Goal: Task Accomplishment & Management: Use online tool/utility

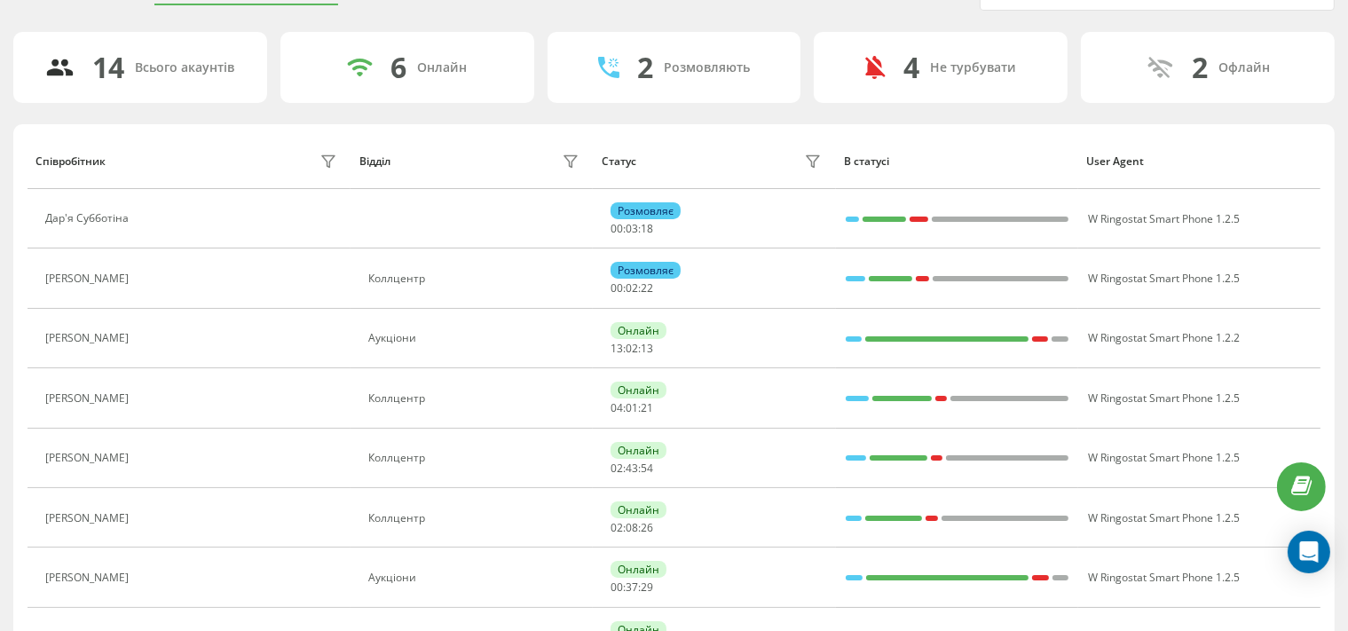
scroll to position [187, 0]
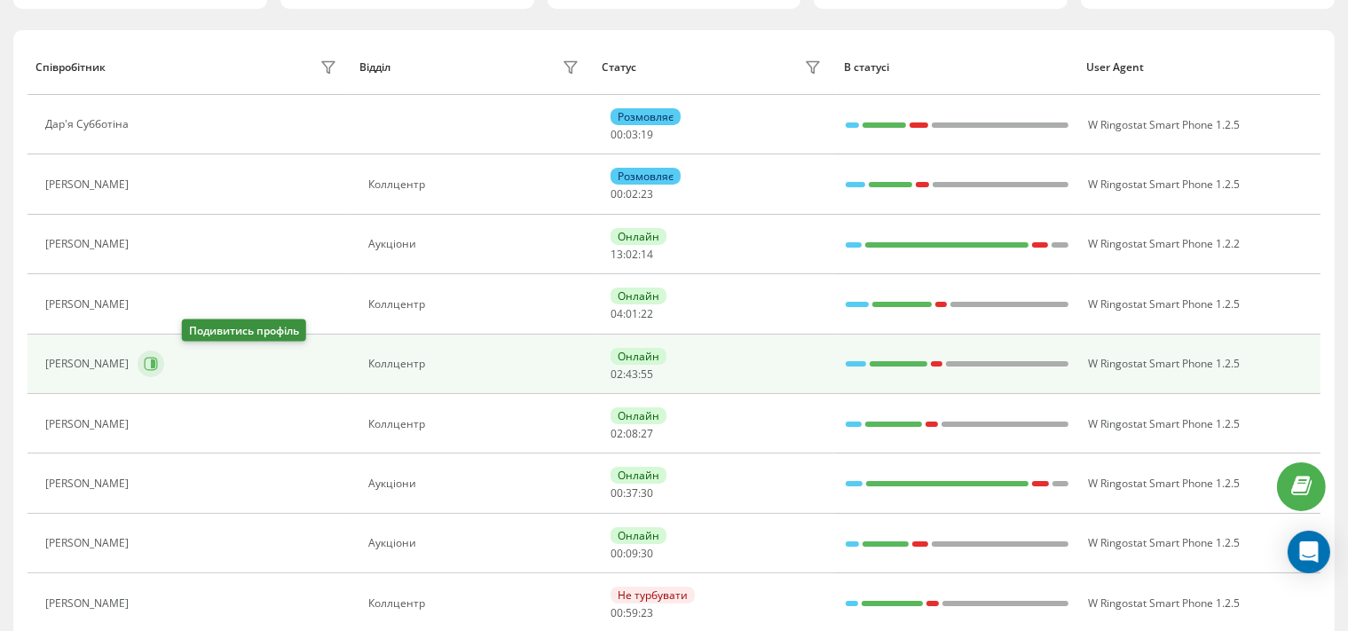
click at [158, 364] on icon at bounding box center [151, 364] width 14 height 14
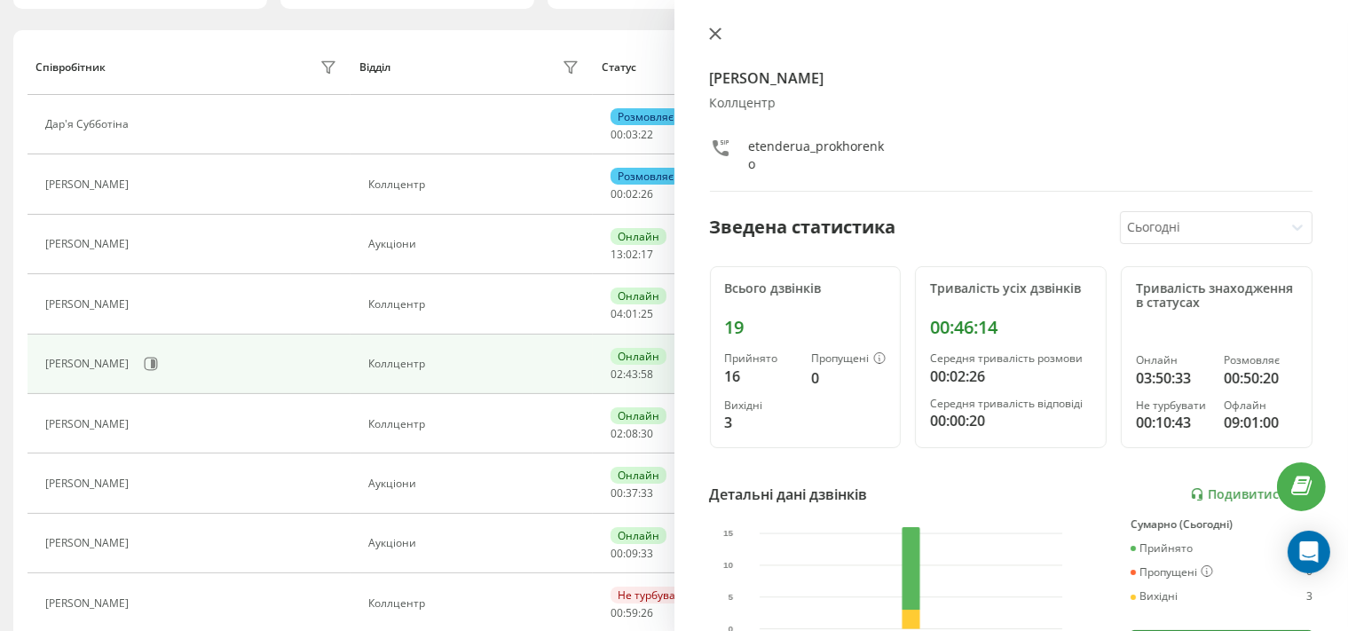
click at [713, 36] on icon at bounding box center [714, 33] width 11 height 11
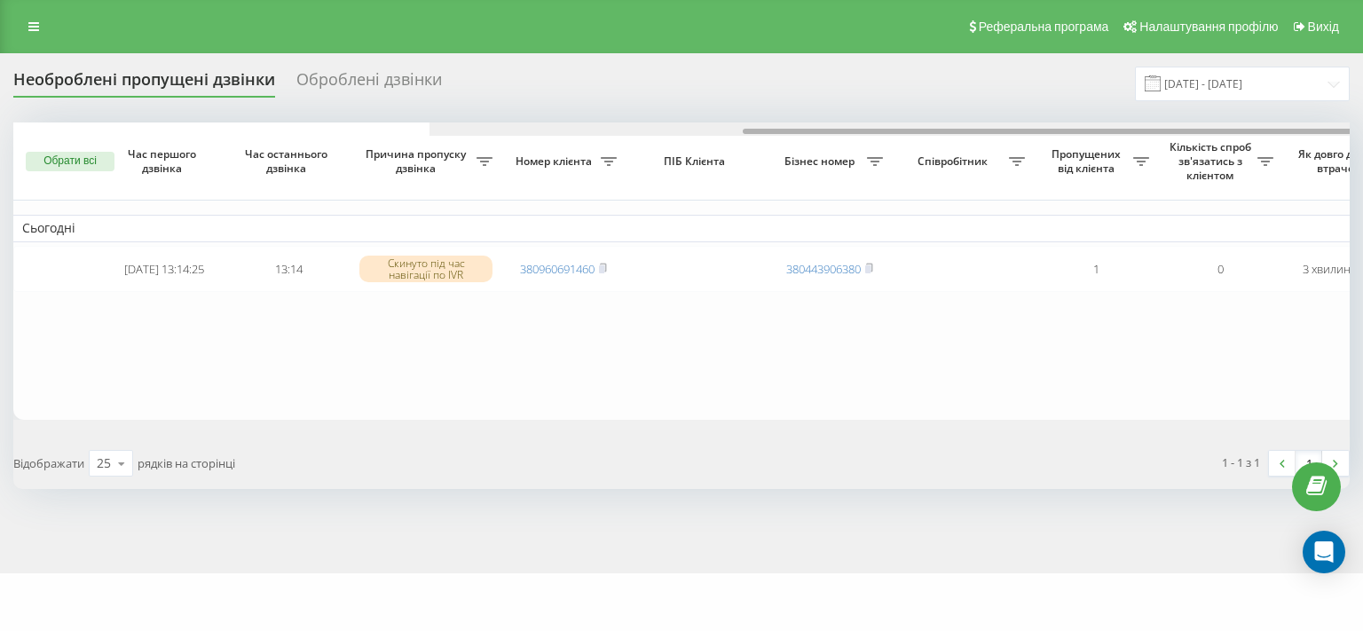
drag, startPoint x: 536, startPoint y: 130, endPoint x: 50, endPoint y: 135, distance: 486.3
click at [430, 135] on div at bounding box center [1098, 128] width 1336 height 13
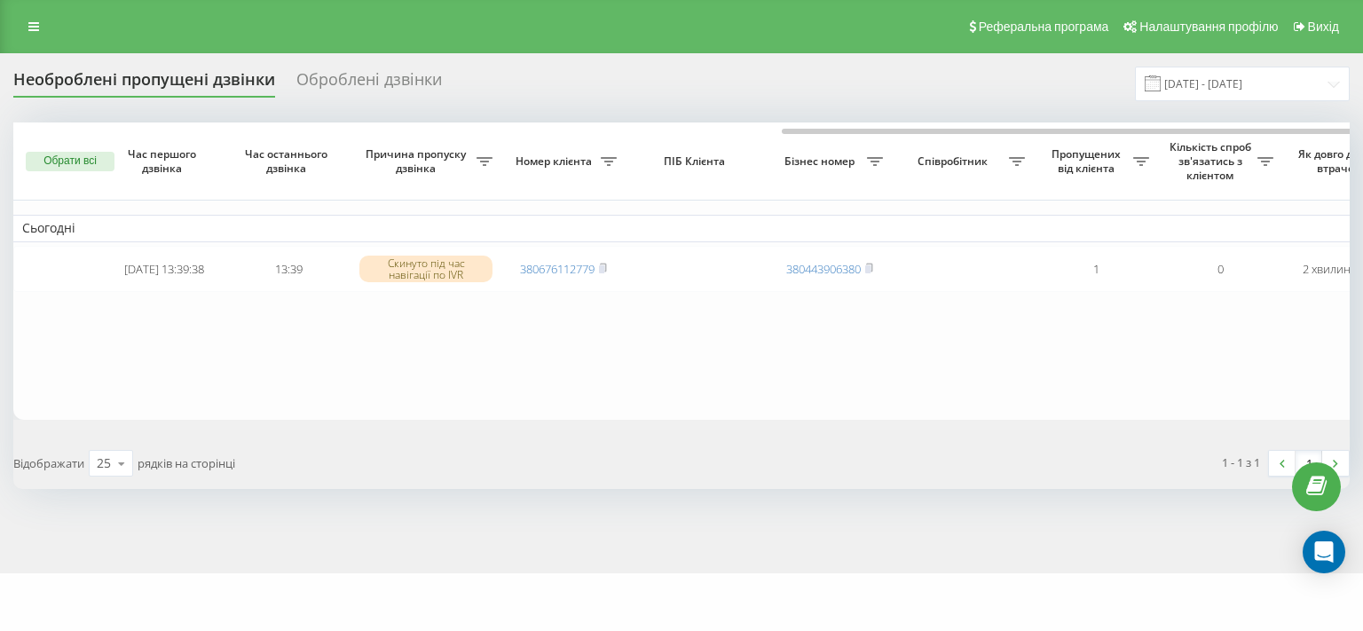
scroll to position [0, 438]
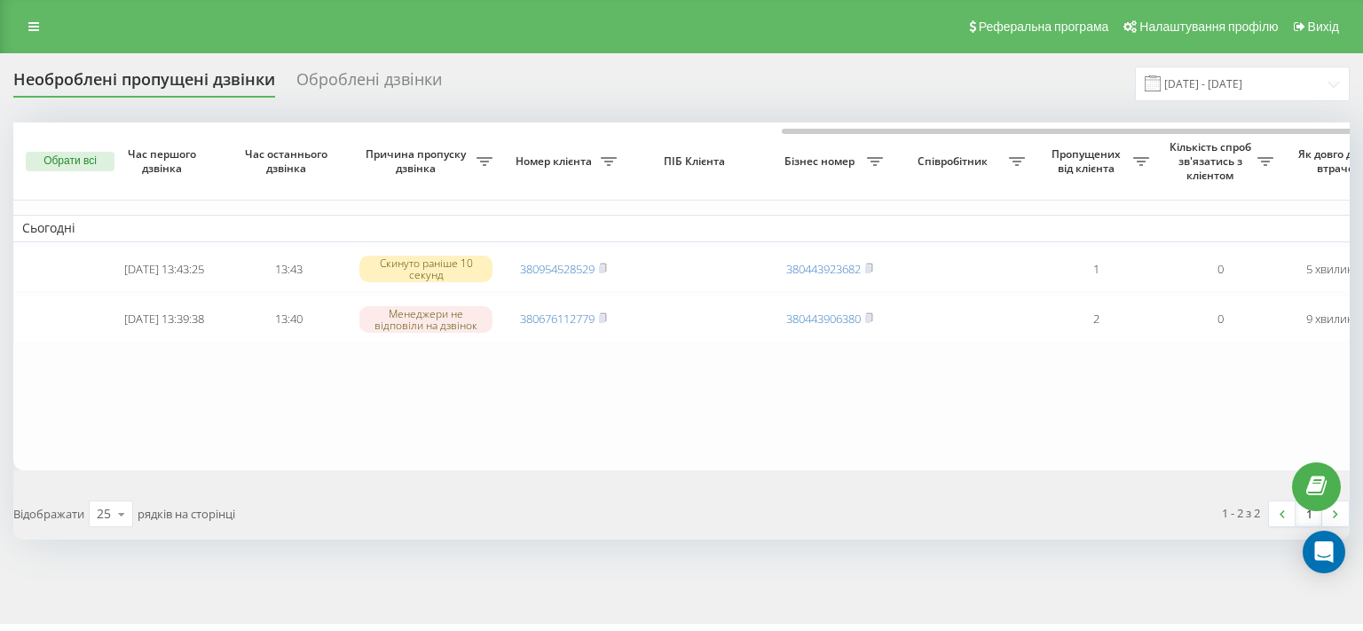
scroll to position [0, 438]
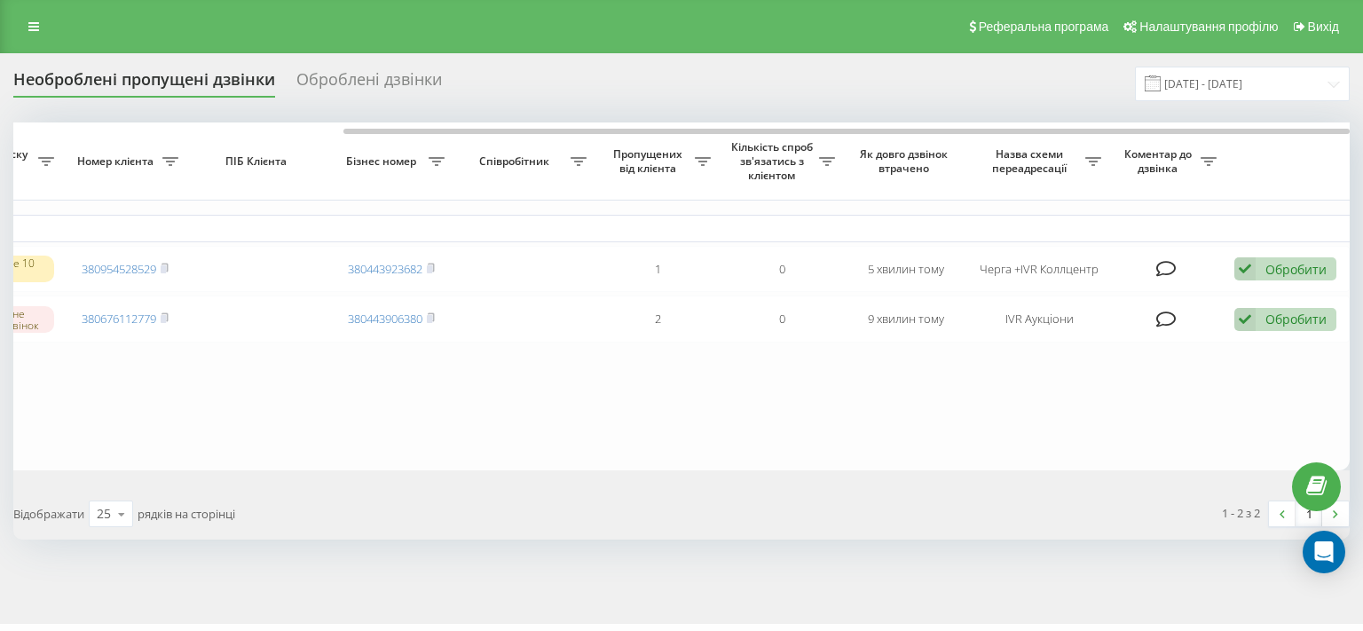
click at [818, 548] on div "Необроблені пропущені дзвінки Оброблені дзвінки 22.09.2025 - 22.09.2025 Обрати …" at bounding box center [681, 338] width 1363 height 571
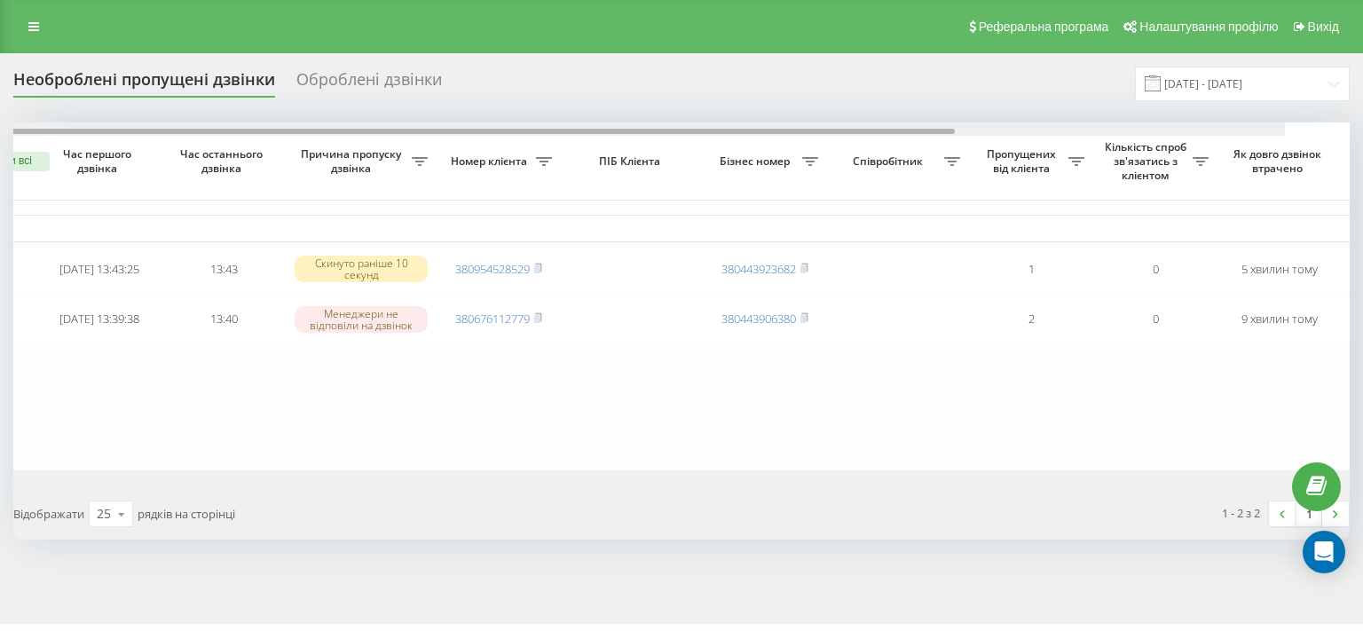
scroll to position [0, 0]
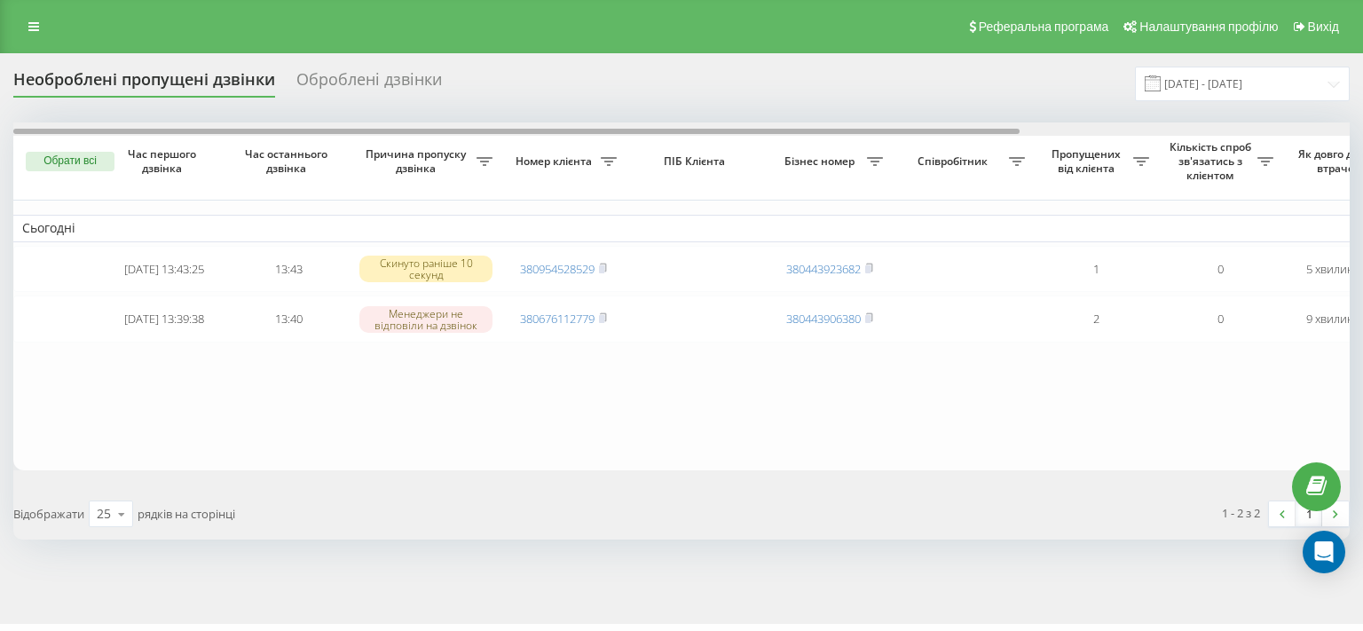
drag, startPoint x: 963, startPoint y: 132, endPoint x: 382, endPoint y: 130, distance: 581.2
click at [382, 130] on div at bounding box center [516, 131] width 1006 height 5
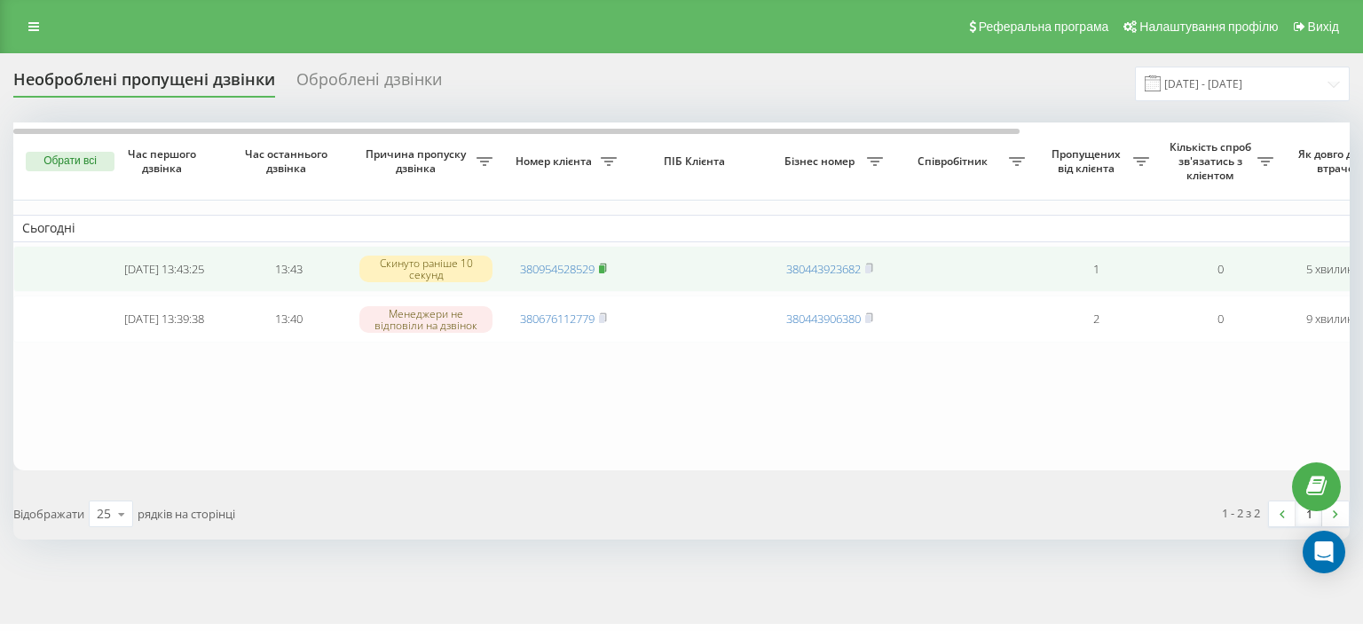
click at [603, 266] on rect at bounding box center [601, 269] width 5 height 8
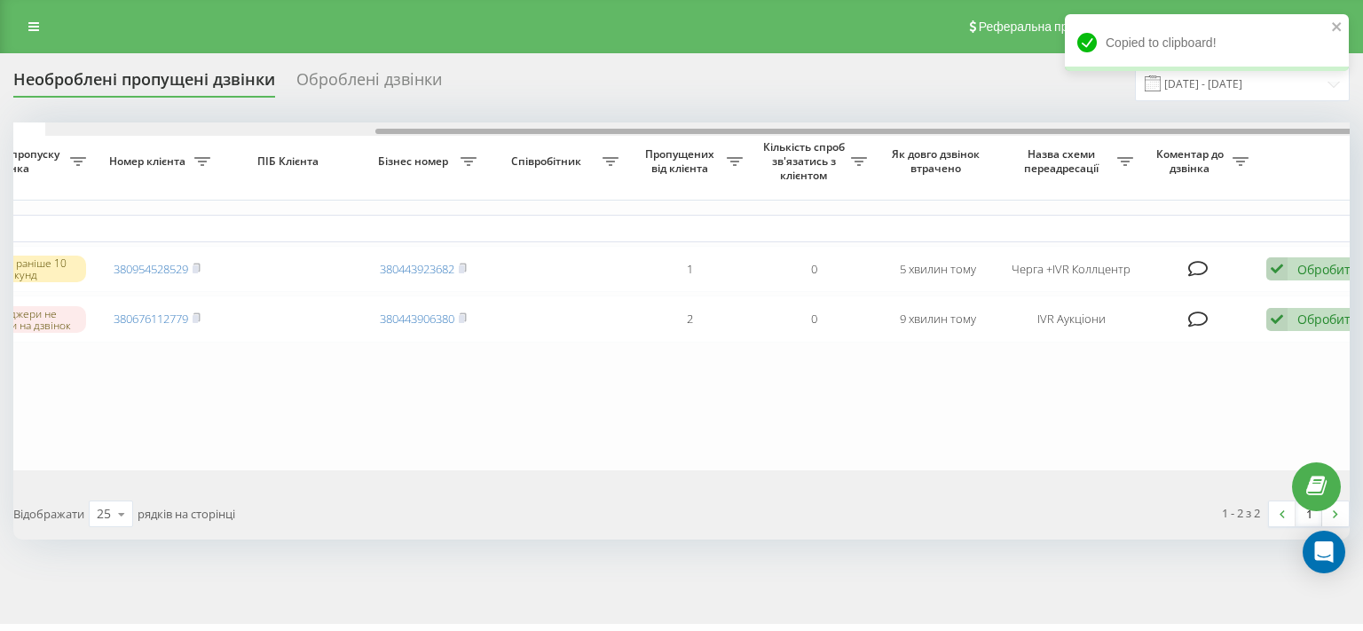
scroll to position [0, 438]
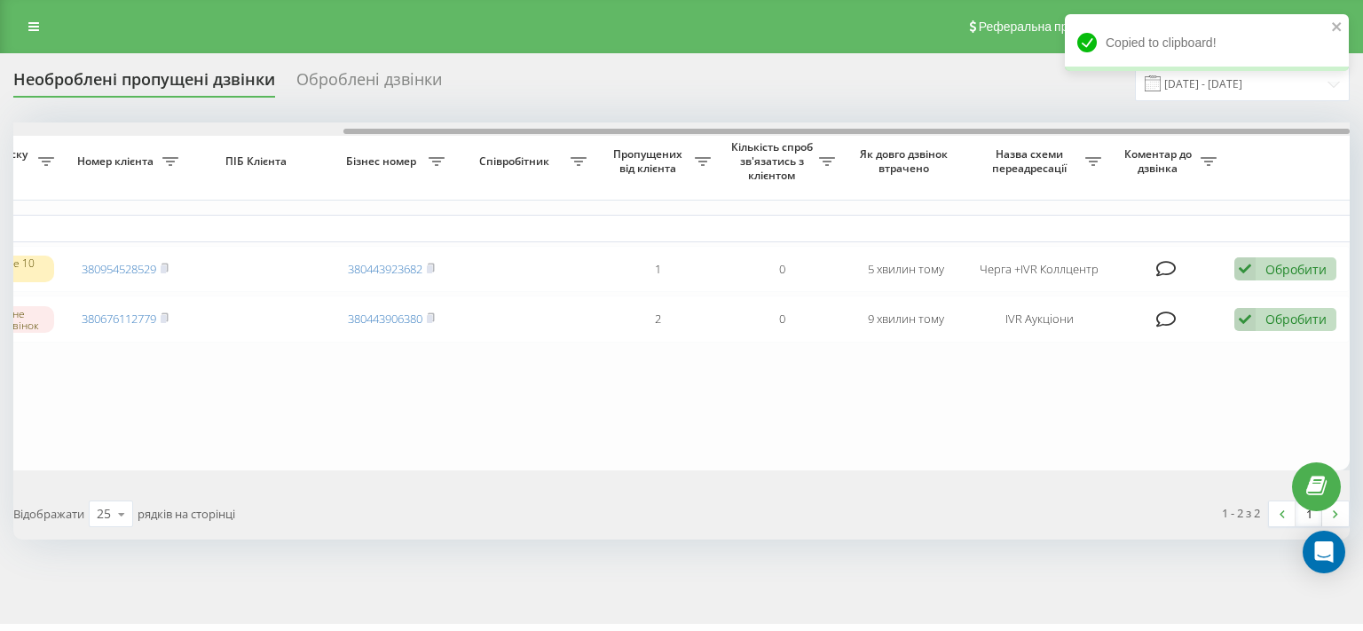
drag, startPoint x: 591, startPoint y: 132, endPoint x: 1194, endPoint y: 158, distance: 604.0
click at [1194, 158] on div "Обрати всі Час першого дзвінка Час останнього дзвінка Причина пропуску дзвінка …" at bounding box center [681, 296] width 1336 height 348
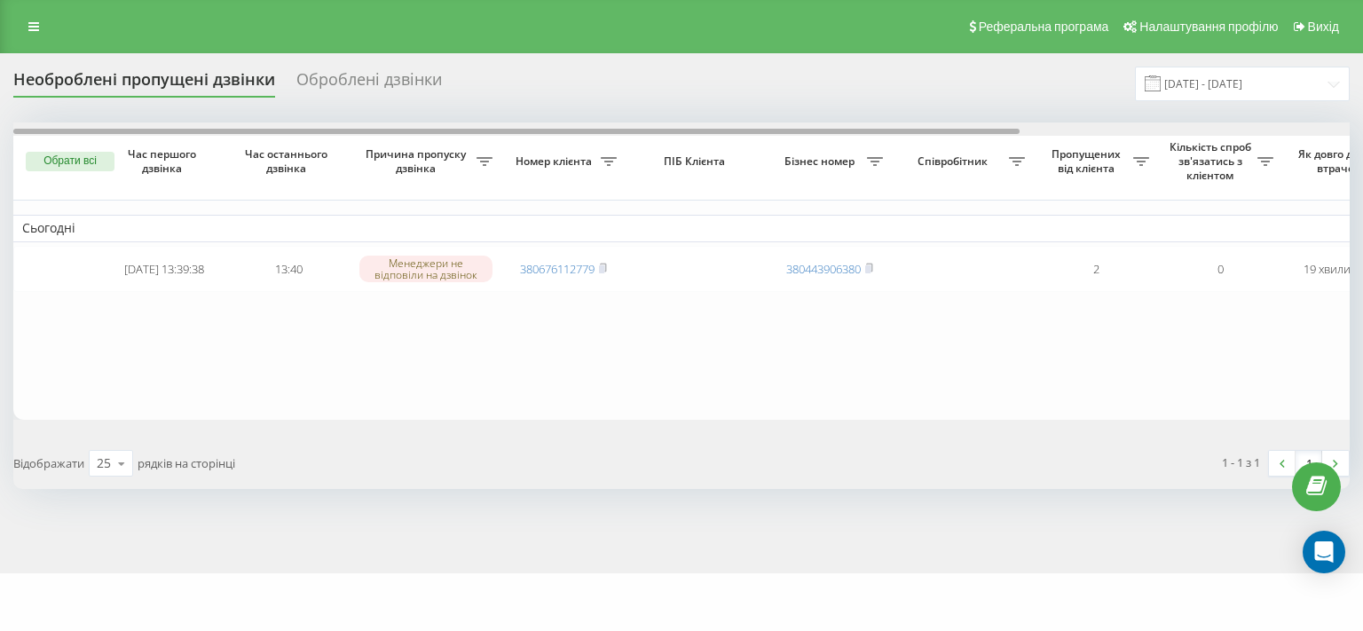
drag, startPoint x: 674, startPoint y: 130, endPoint x: 256, endPoint y: 136, distance: 417.1
click at [256, 136] on div at bounding box center [681, 128] width 1336 height 13
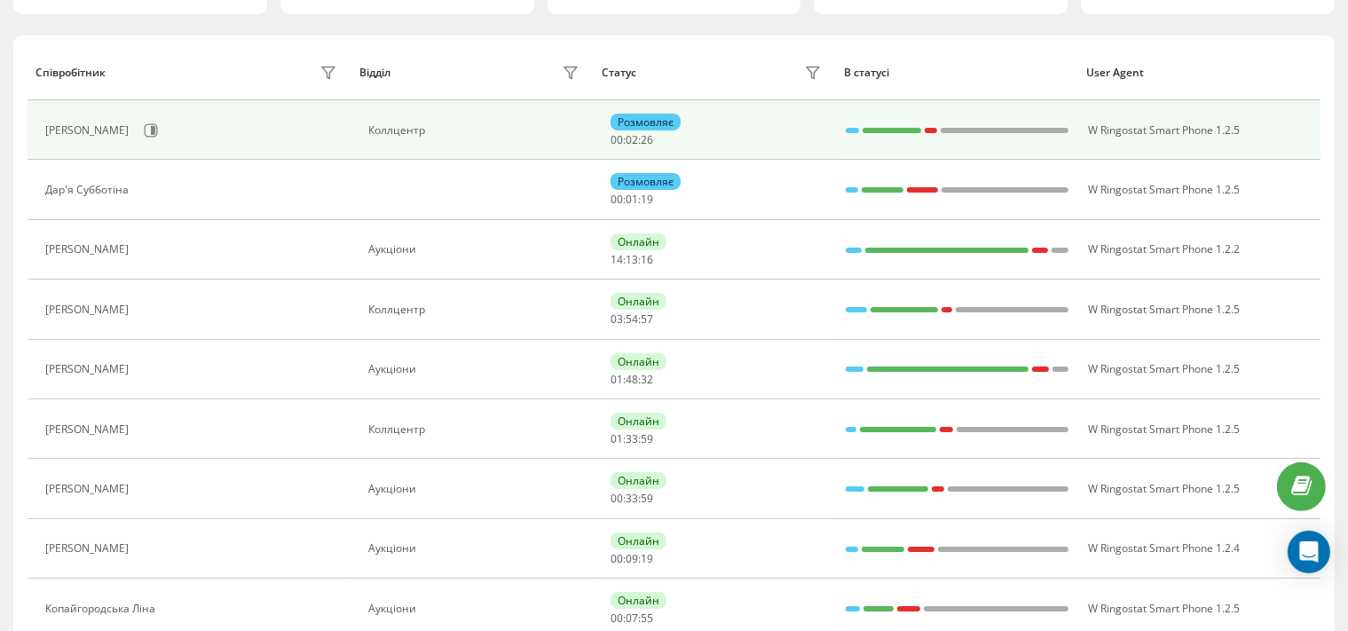
scroll to position [177, 0]
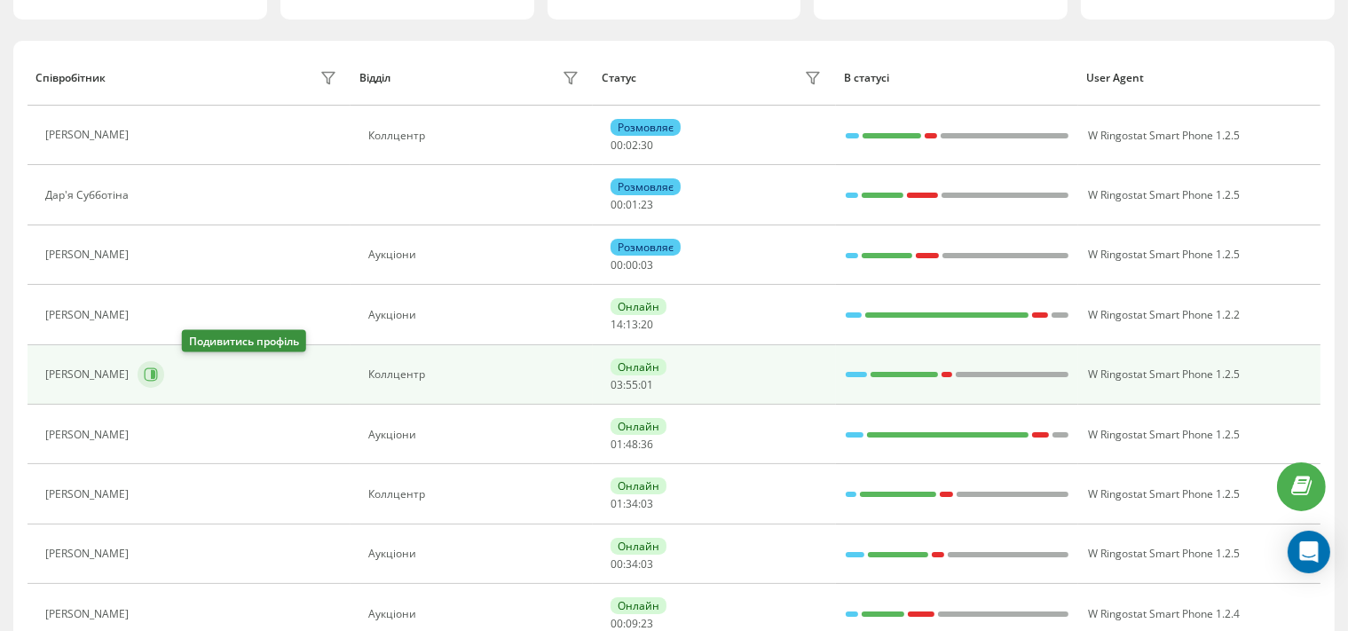
click at [158, 374] on icon at bounding box center [151, 374] width 14 height 14
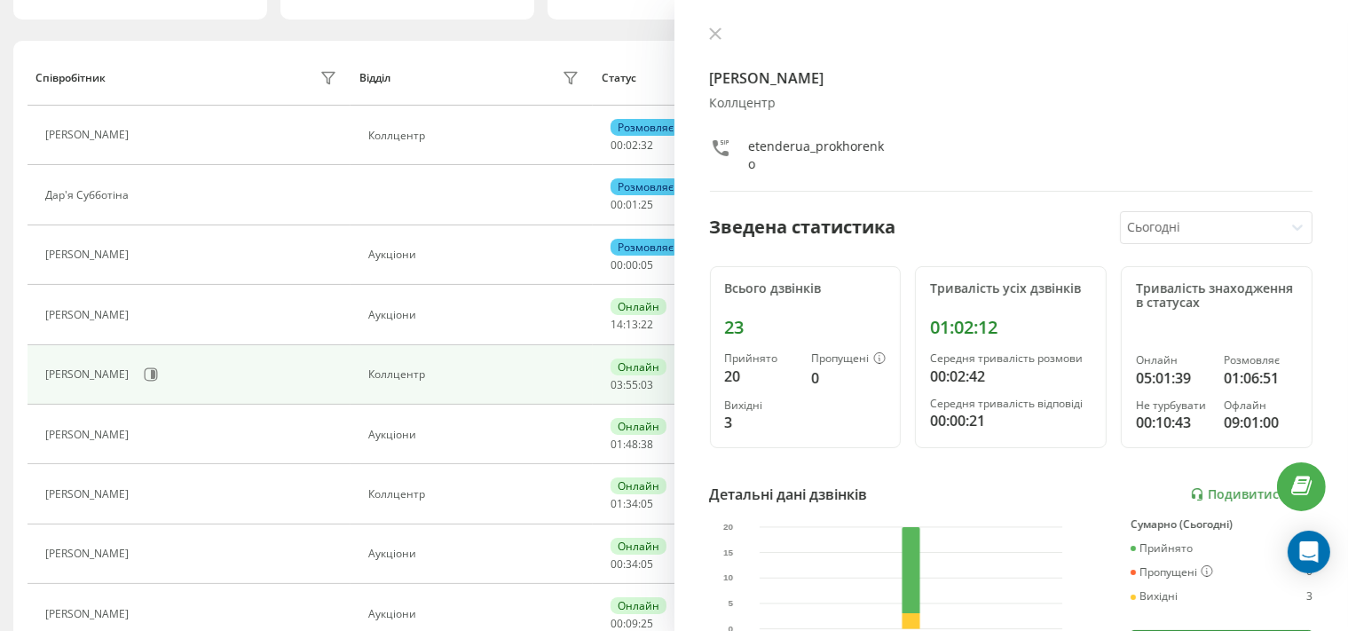
click at [717, 25] on div "Владислава Прохоренко Коллцентр etenderua_prokhorenko Зведена статистика Сьогод…" at bounding box center [1011, 315] width 674 height 631
click at [714, 32] on icon at bounding box center [715, 34] width 12 height 12
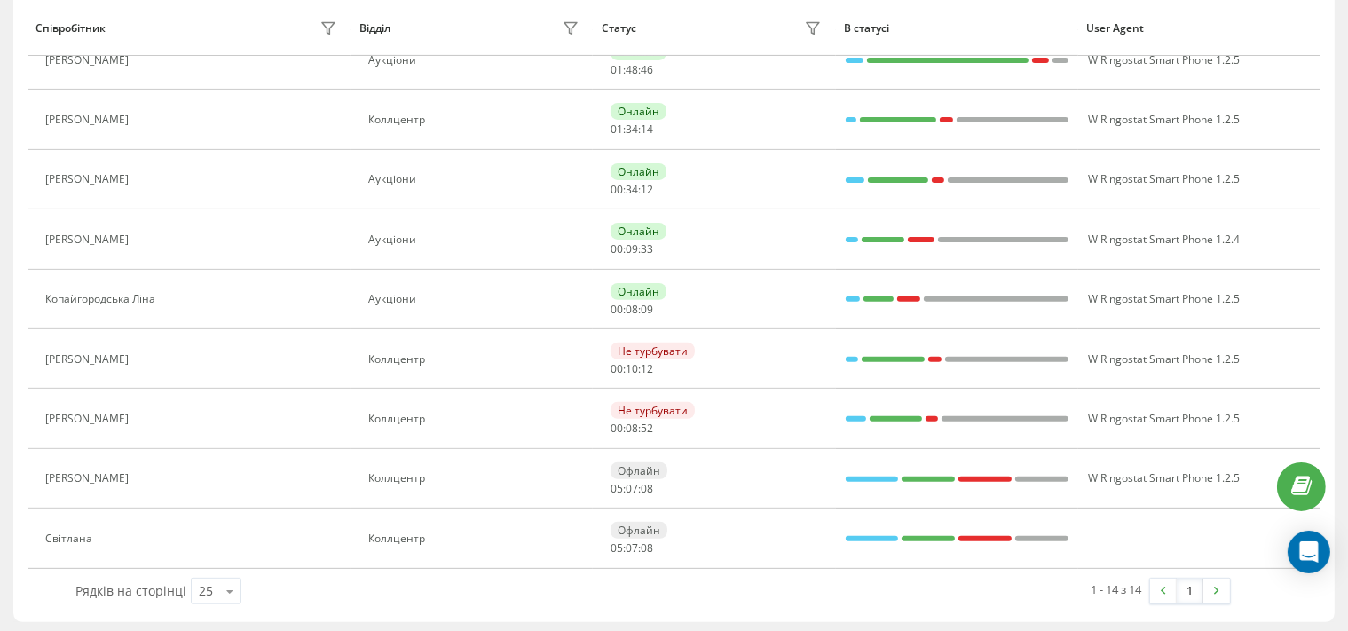
scroll to position [461, 0]
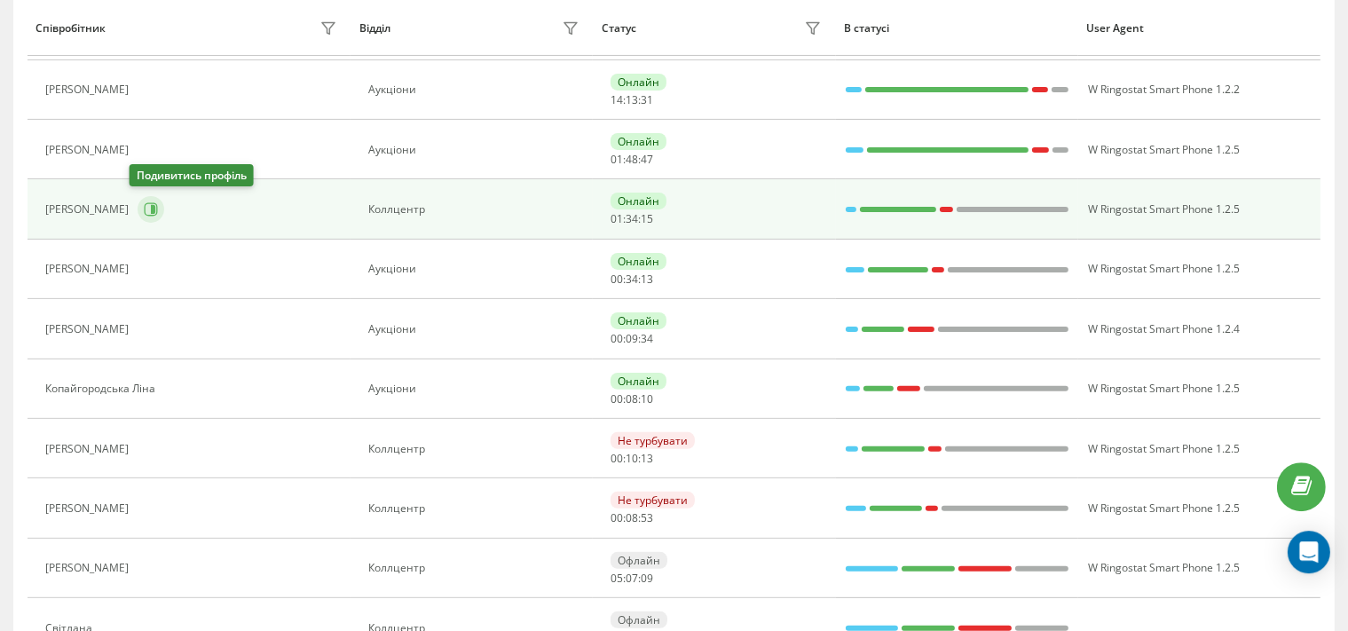
click at [151, 209] on icon at bounding box center [153, 209] width 4 height 9
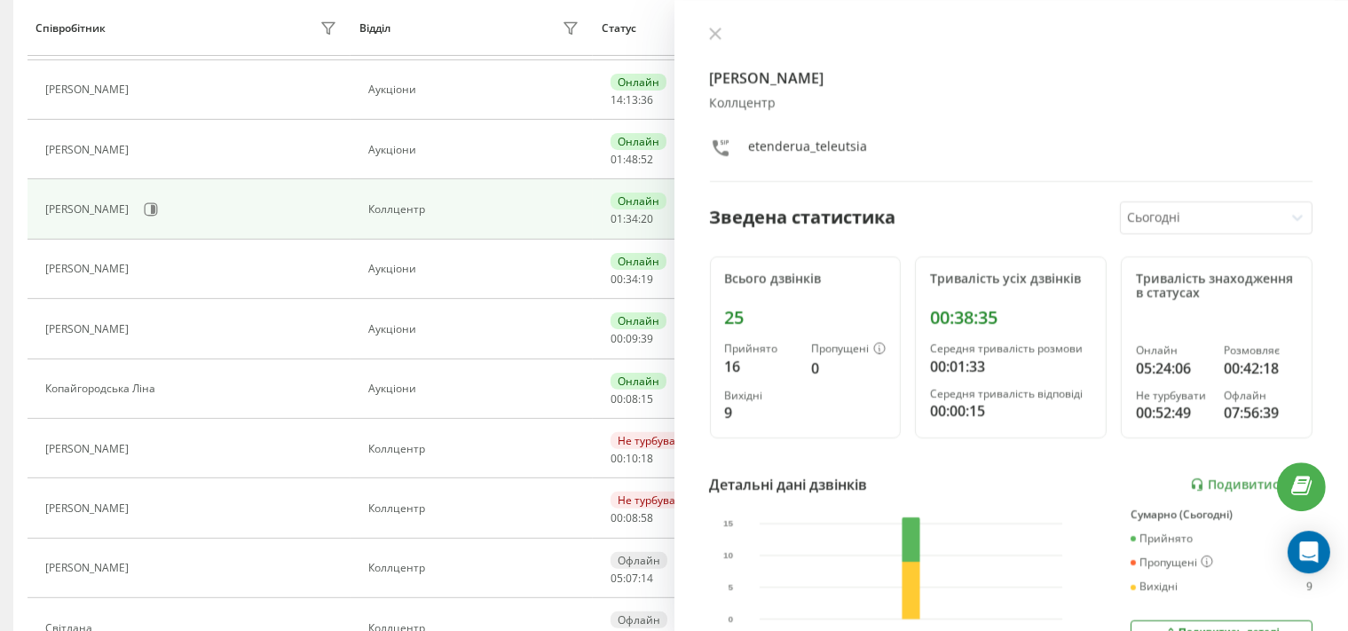
click at [953, 91] on div "Телеуця Марія Коллцентр etenderua_teleutsia" at bounding box center [1011, 104] width 603 height 155
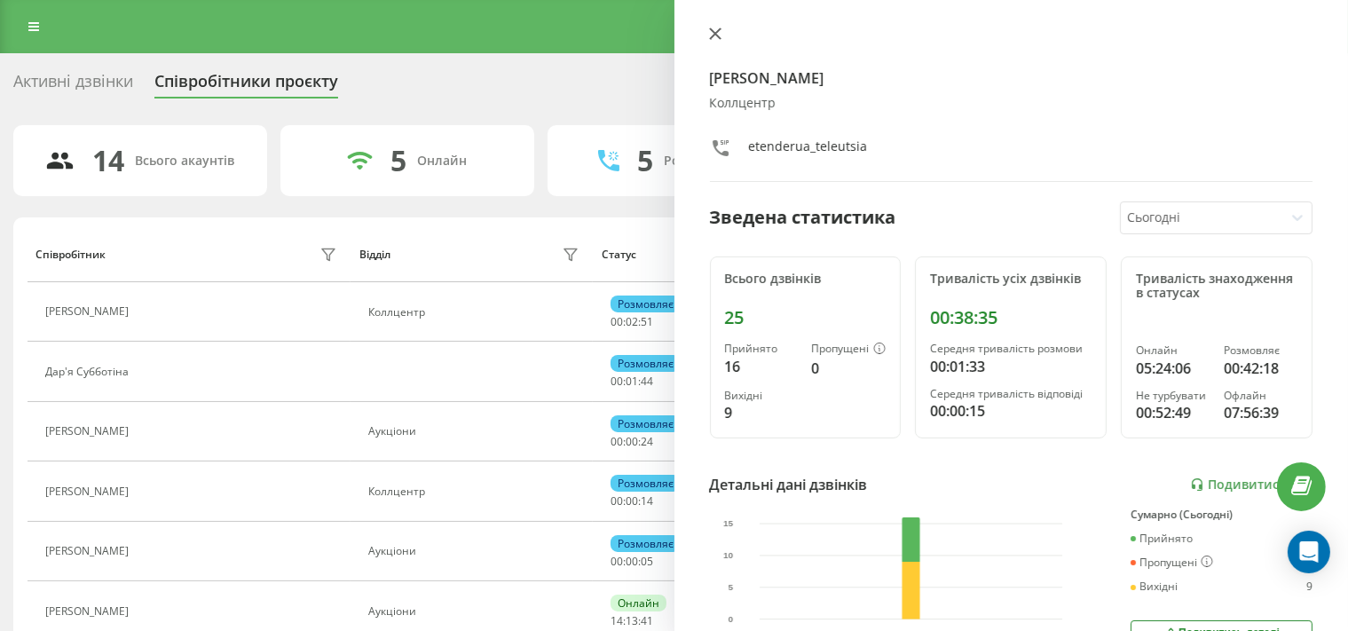
click at [719, 37] on icon at bounding box center [715, 34] width 12 height 12
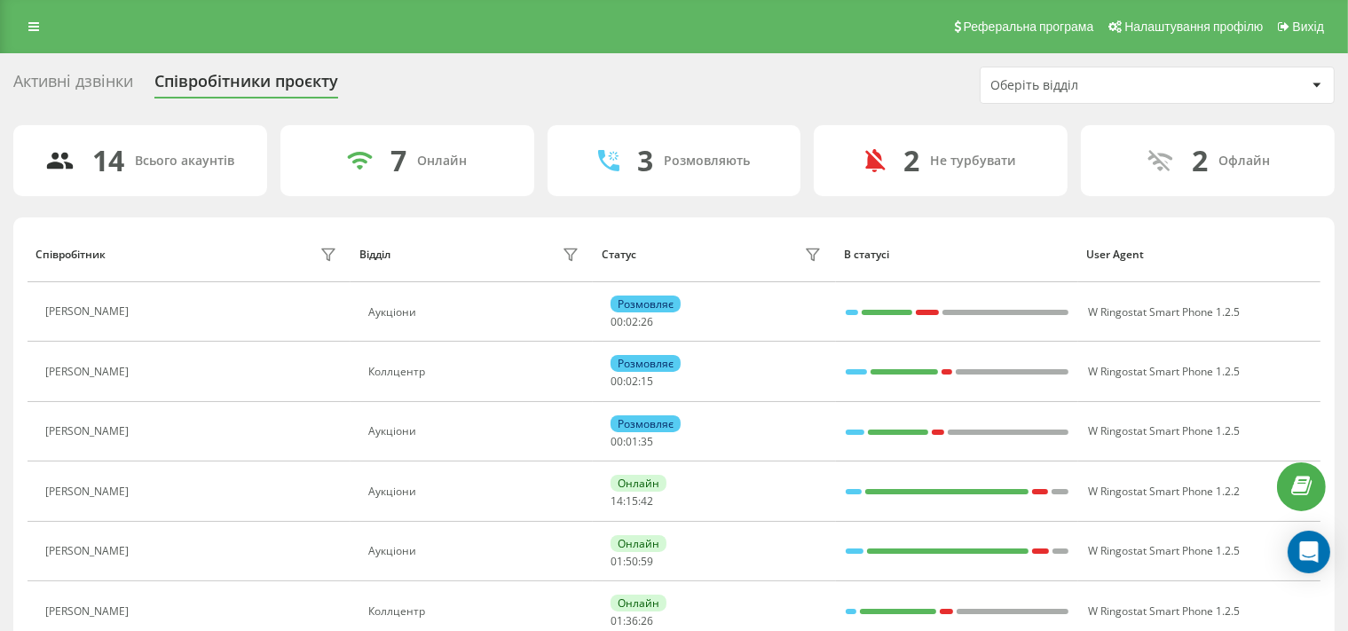
click at [725, 118] on div "Активні дзвінки Співробітники проєкту Оберіть відділ 14 Всього акаунтів 7 Онлай…" at bounding box center [673, 620] width 1321 height 1107
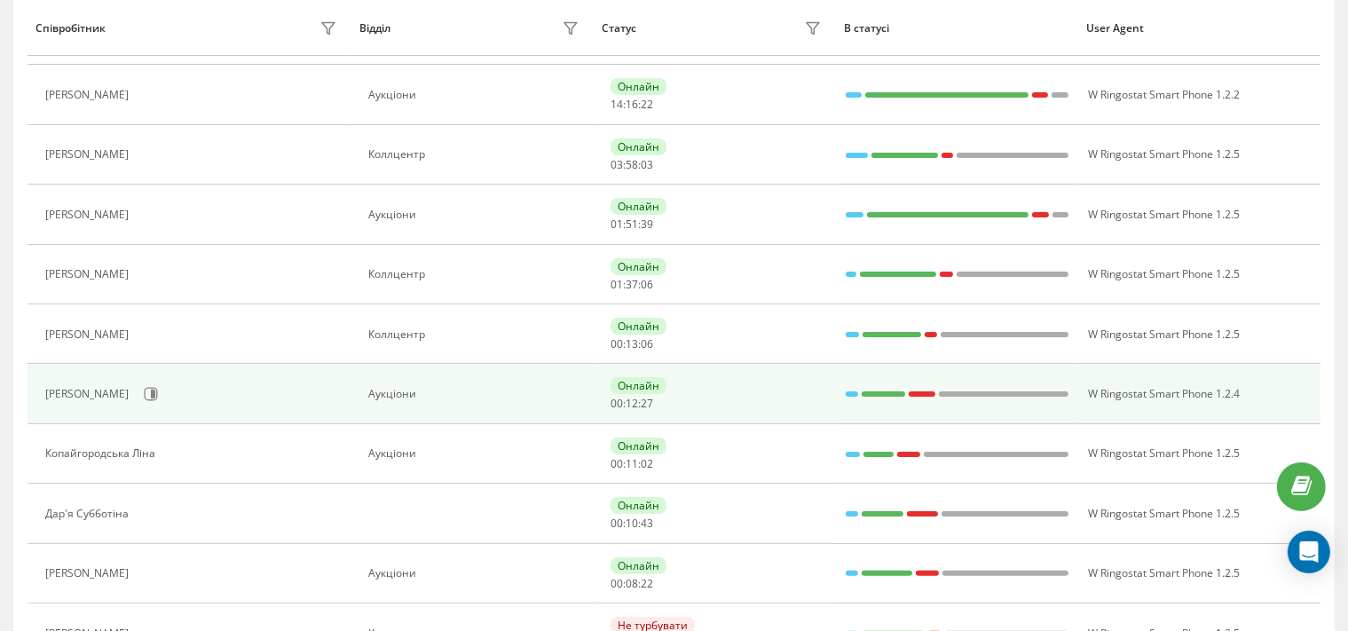
scroll to position [280, 0]
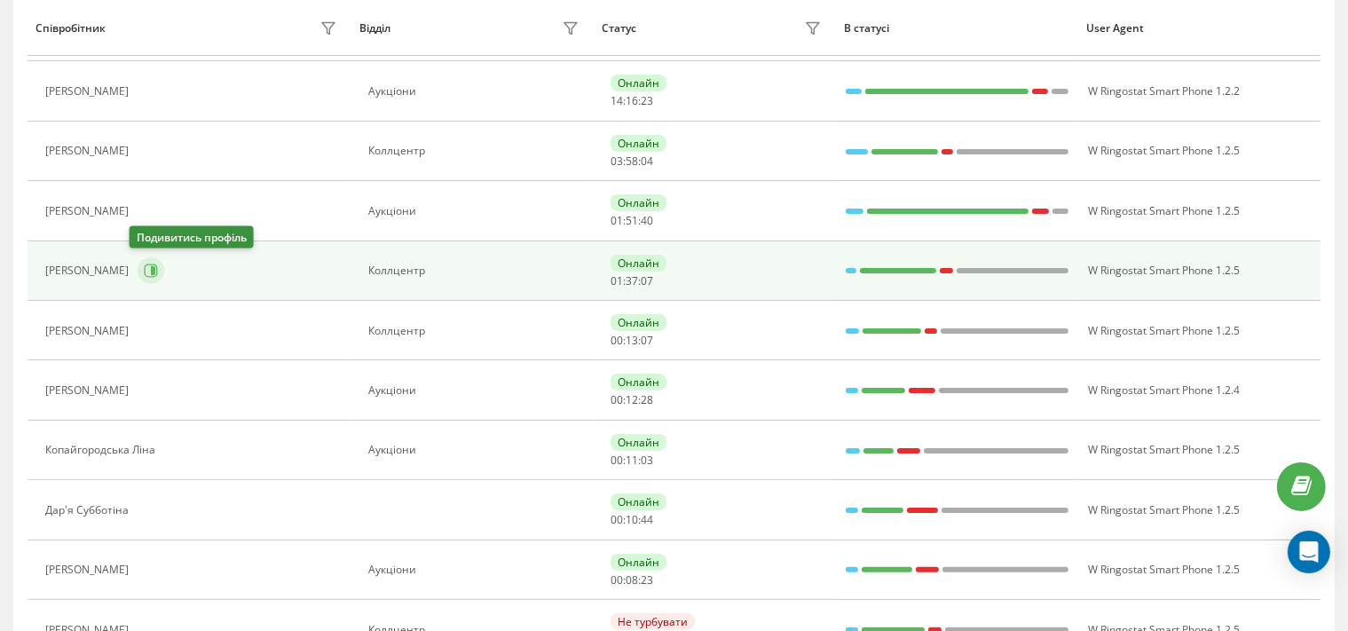
click at [144, 275] on icon at bounding box center [151, 271] width 14 height 14
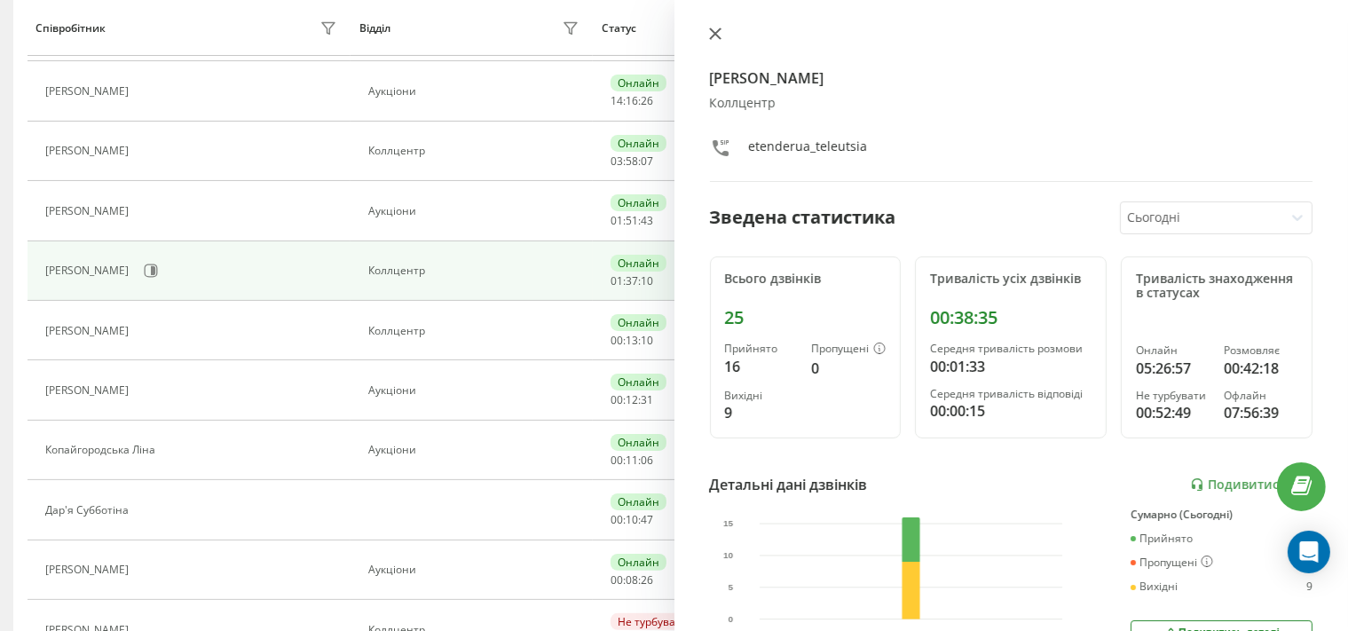
click at [712, 36] on icon at bounding box center [714, 33] width 11 height 11
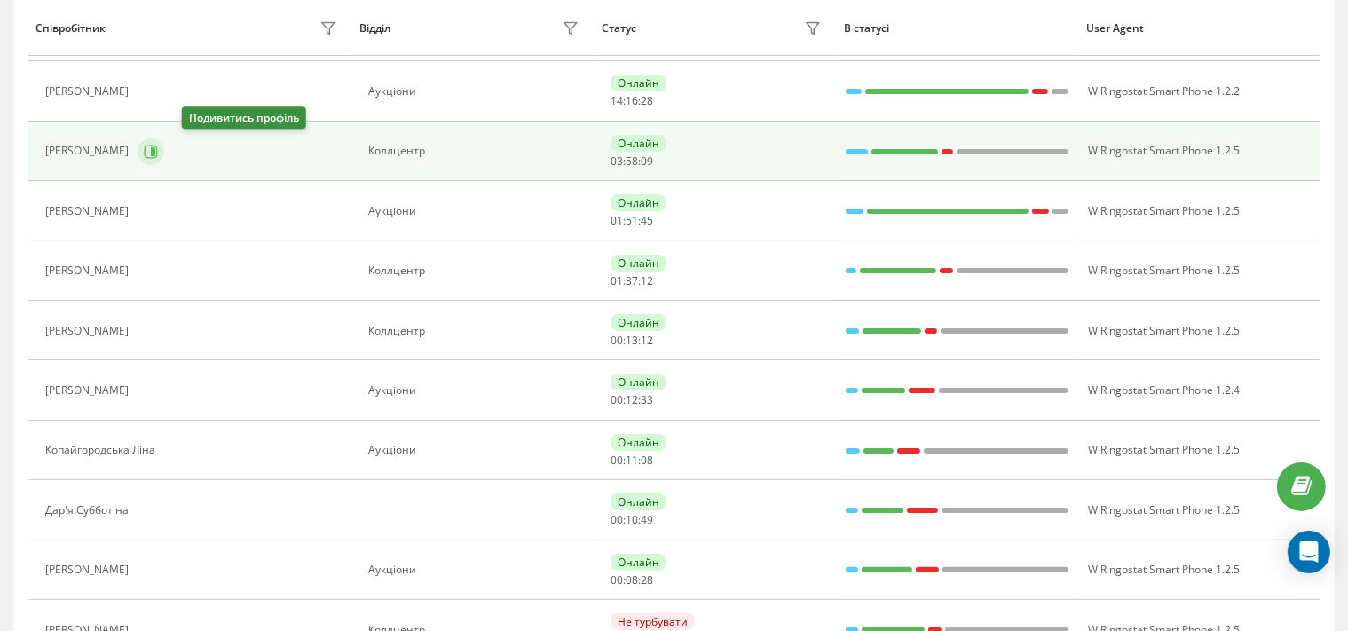
click at [158, 154] on icon at bounding box center [151, 152] width 14 height 14
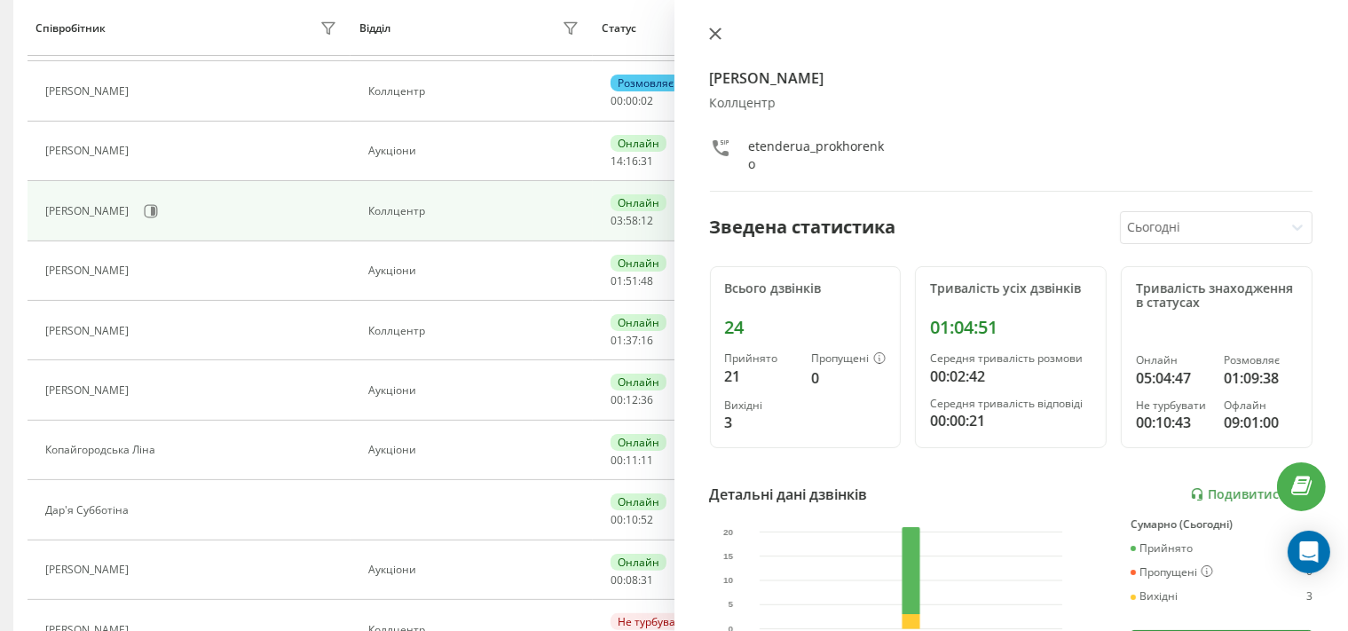
click at [710, 35] on icon at bounding box center [715, 34] width 12 height 12
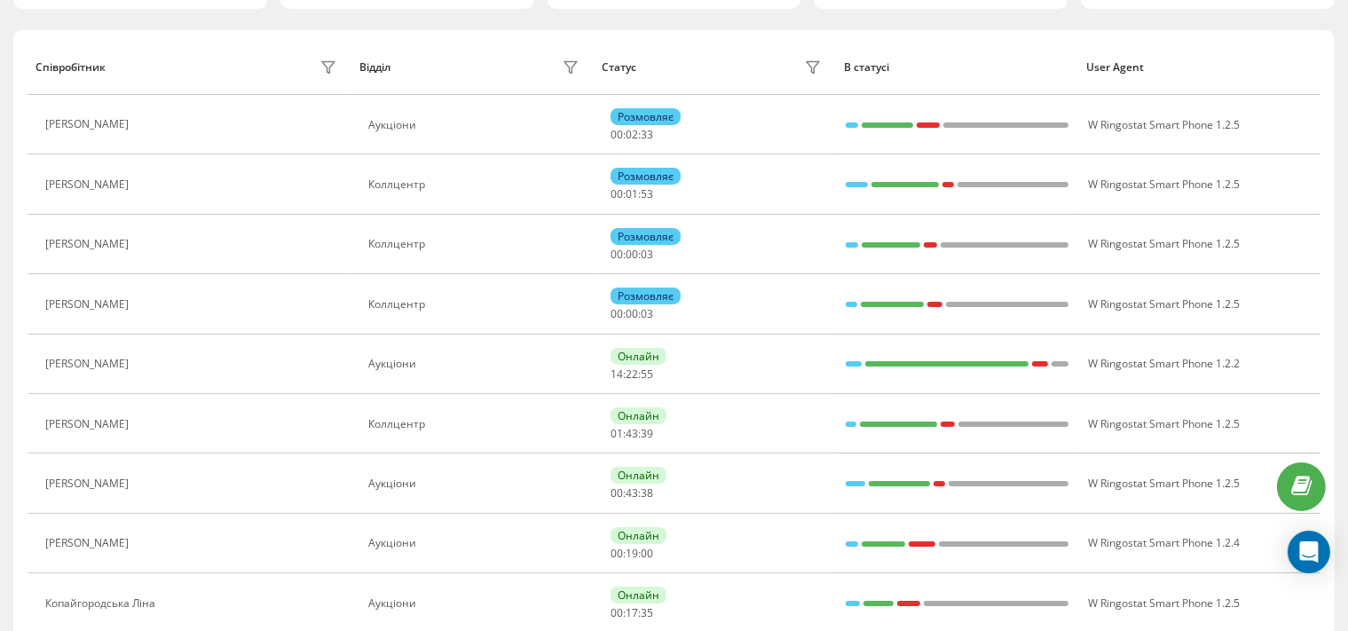
scroll to position [93, 0]
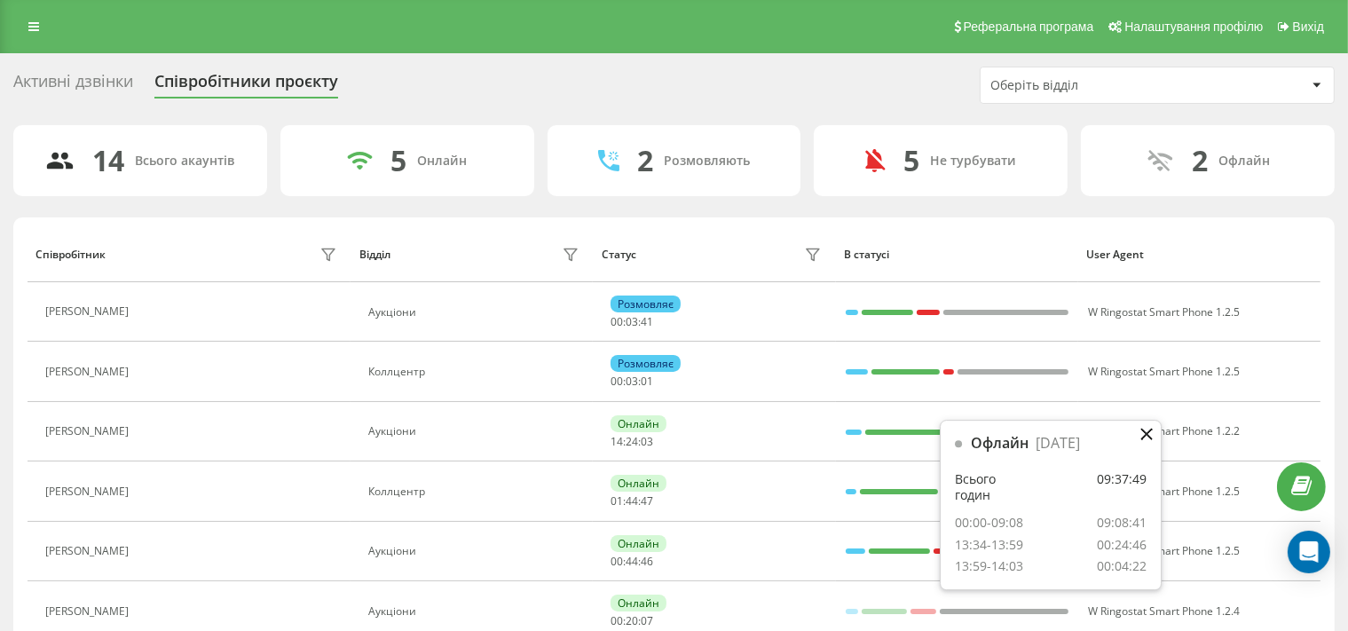
click at [1148, 433] on icon at bounding box center [1146, 434] width 12 height 12
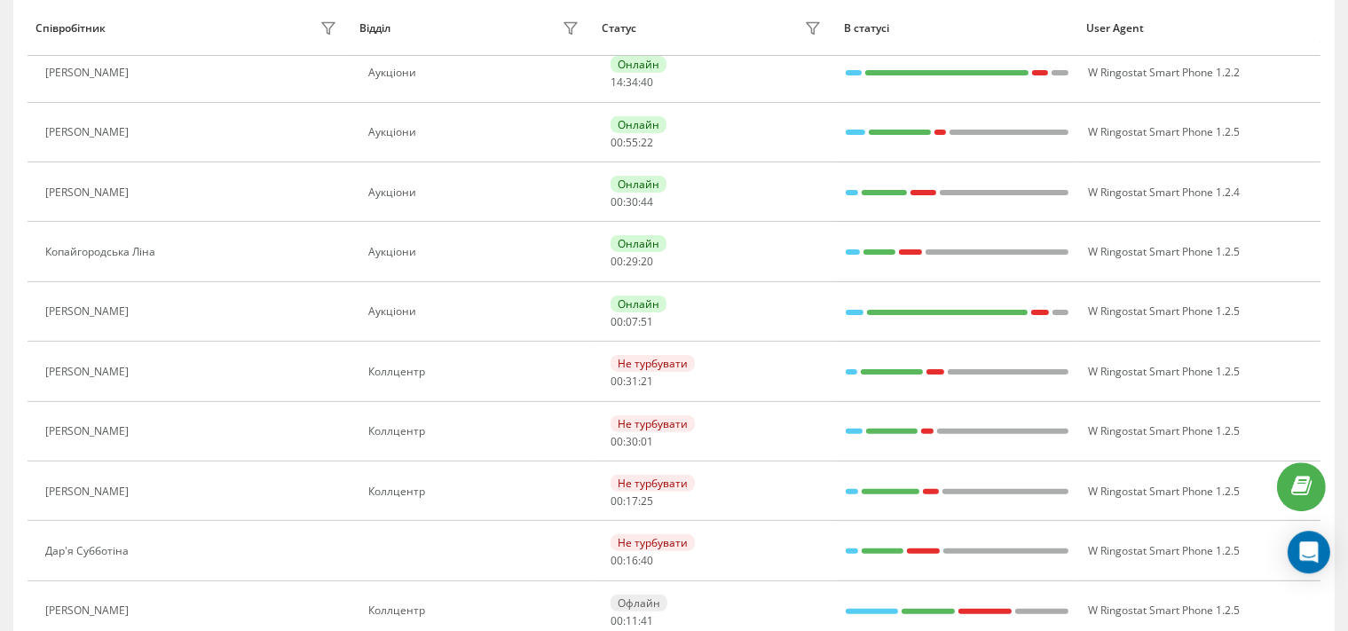
scroll to position [551, 0]
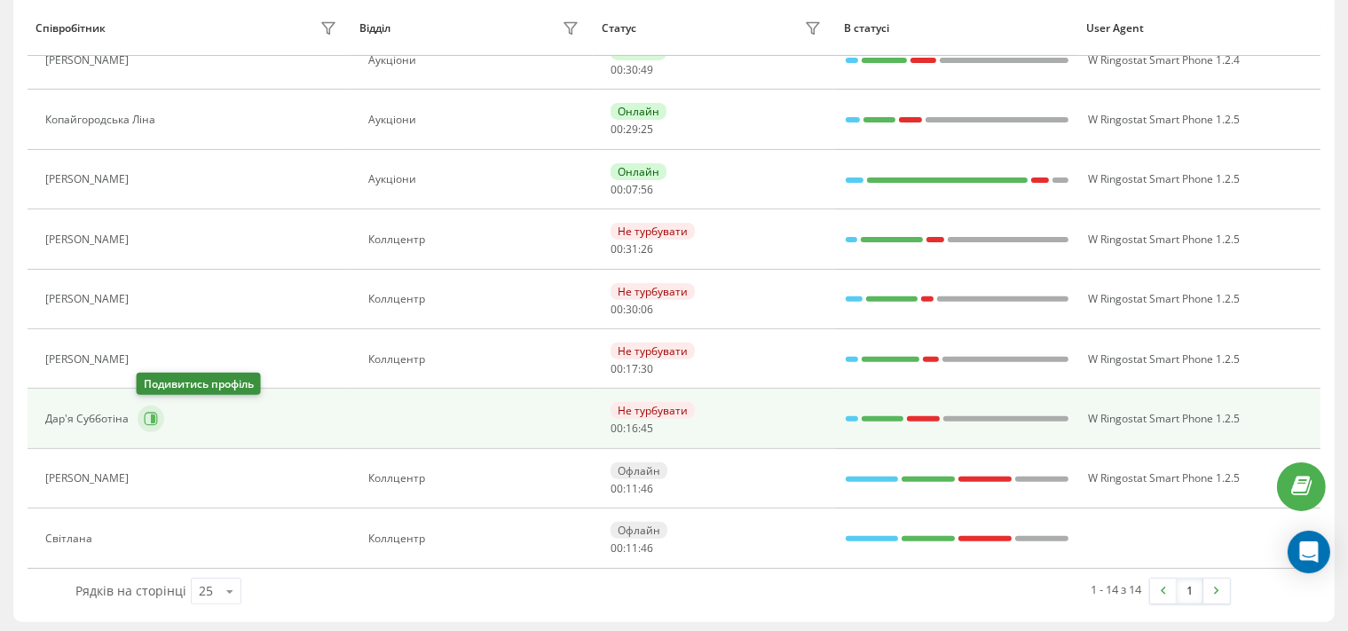
click at [154, 413] on icon at bounding box center [151, 419] width 14 height 14
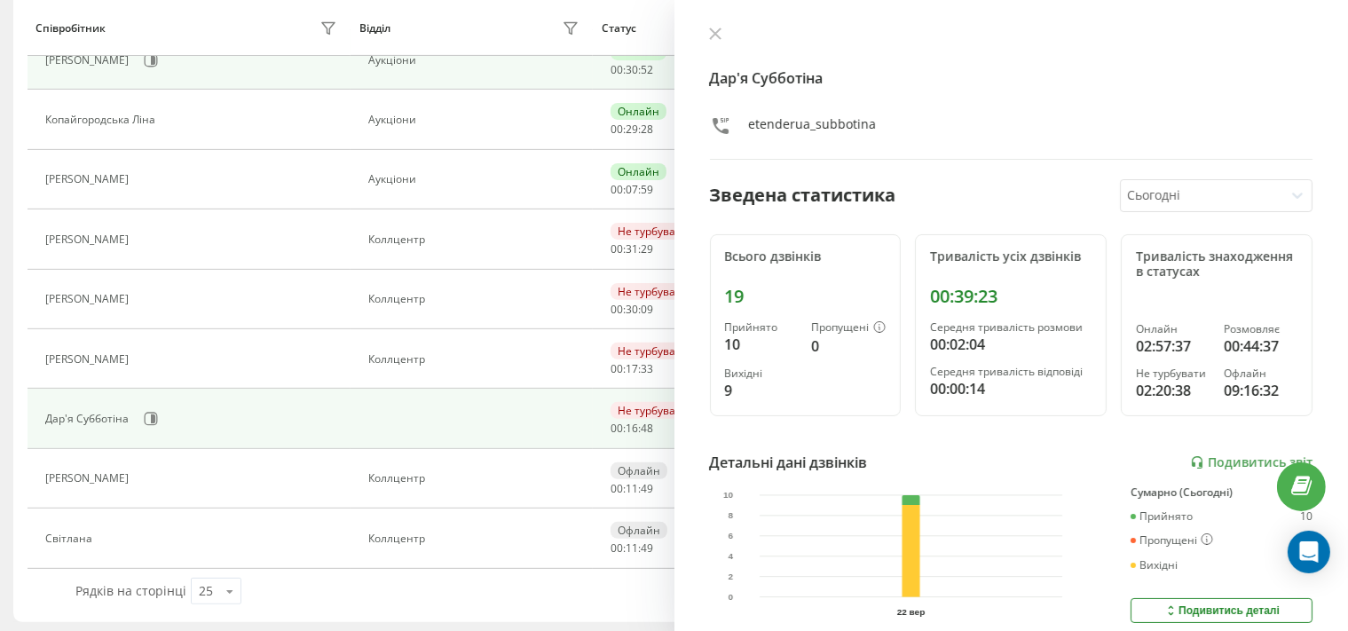
drag, startPoint x: 714, startPoint y: 40, endPoint x: 670, endPoint y: 85, distance: 63.4
click at [715, 39] on icon at bounding box center [715, 34] width 12 height 12
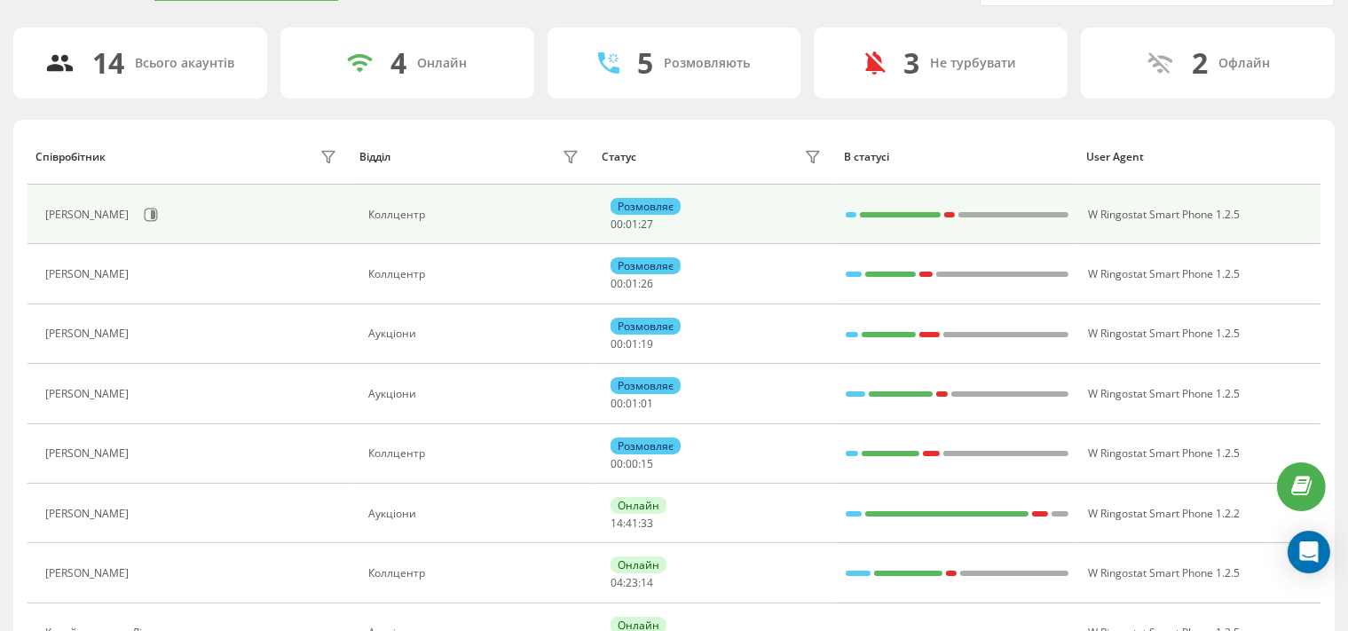
scroll to position [147, 0]
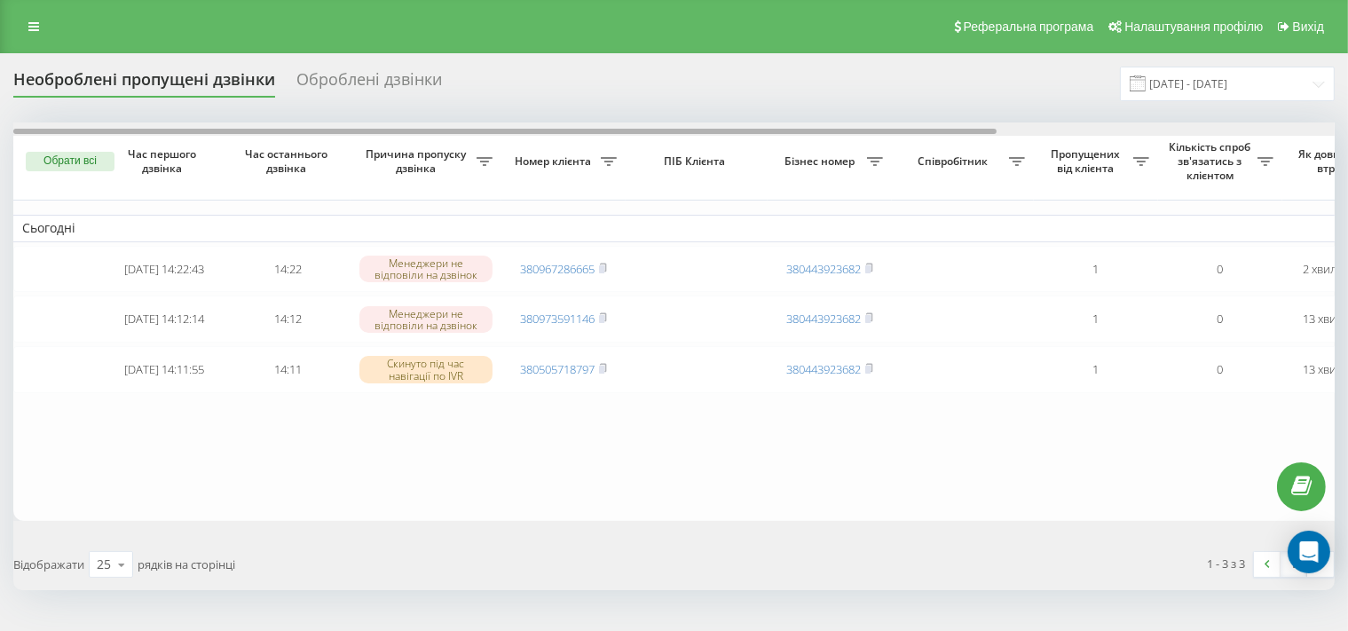
drag, startPoint x: 605, startPoint y: 130, endPoint x: 385, endPoint y: 101, distance: 222.0
click at [385, 101] on div "Необроблені пропущені дзвінки Оброблені дзвінки [DATE] - [DATE] Обрати всі Час …" at bounding box center [673, 329] width 1321 height 524
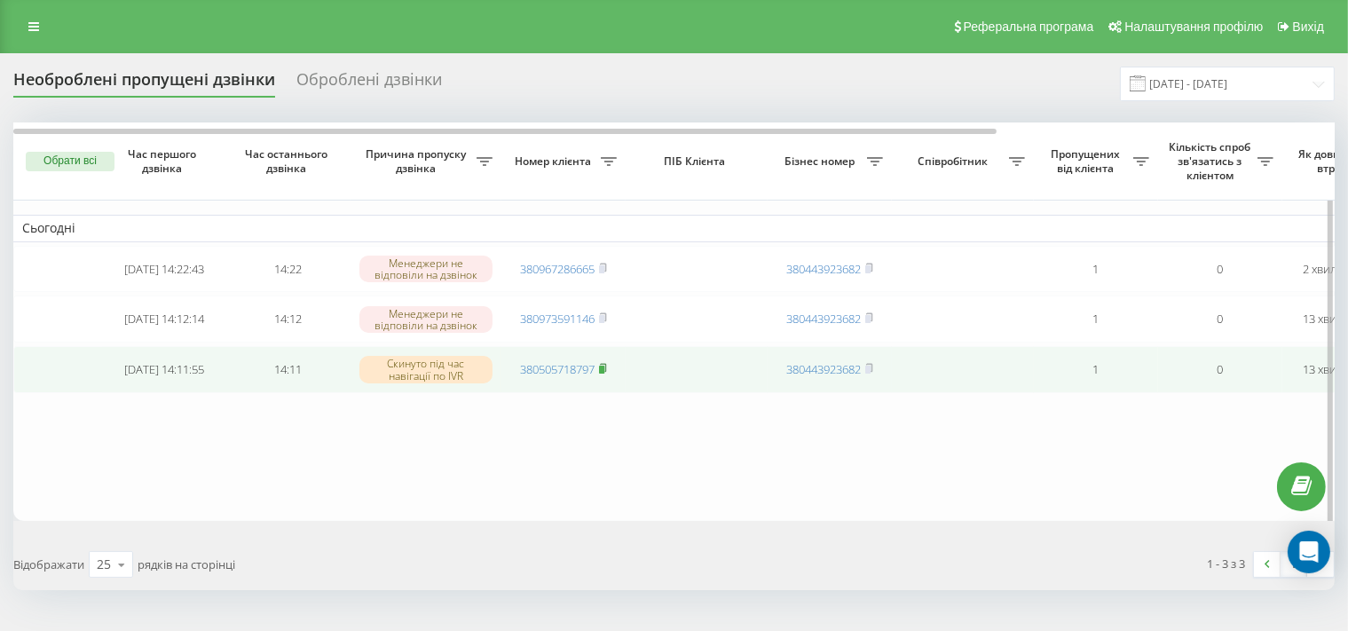
click at [602, 374] on rect at bounding box center [601, 370] width 5 height 8
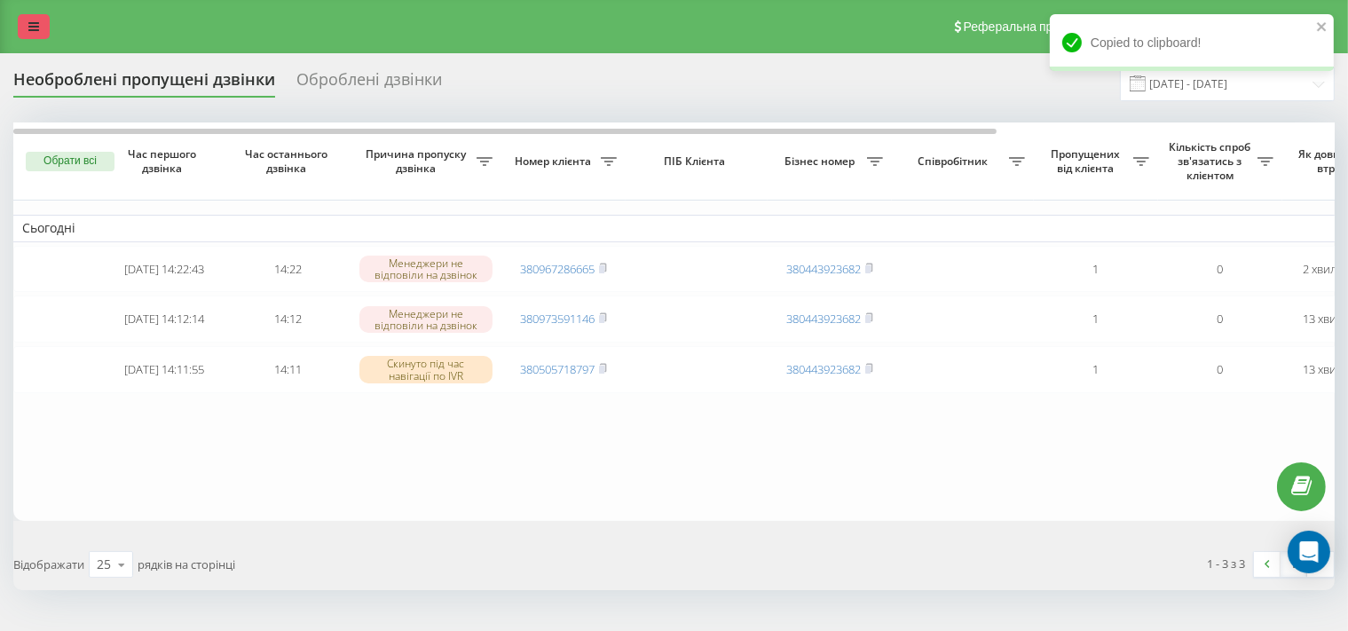
click at [35, 29] on icon at bounding box center [33, 26] width 11 height 12
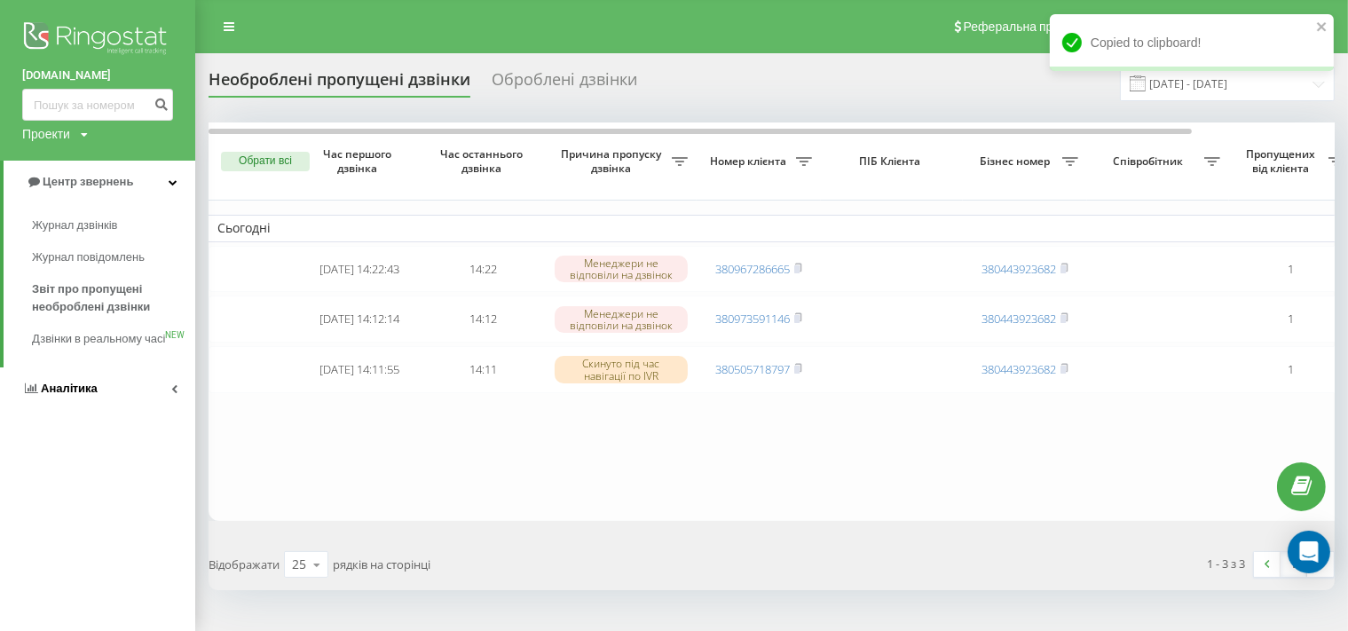
click at [70, 395] on span "Аналiтика" at bounding box center [69, 388] width 57 height 13
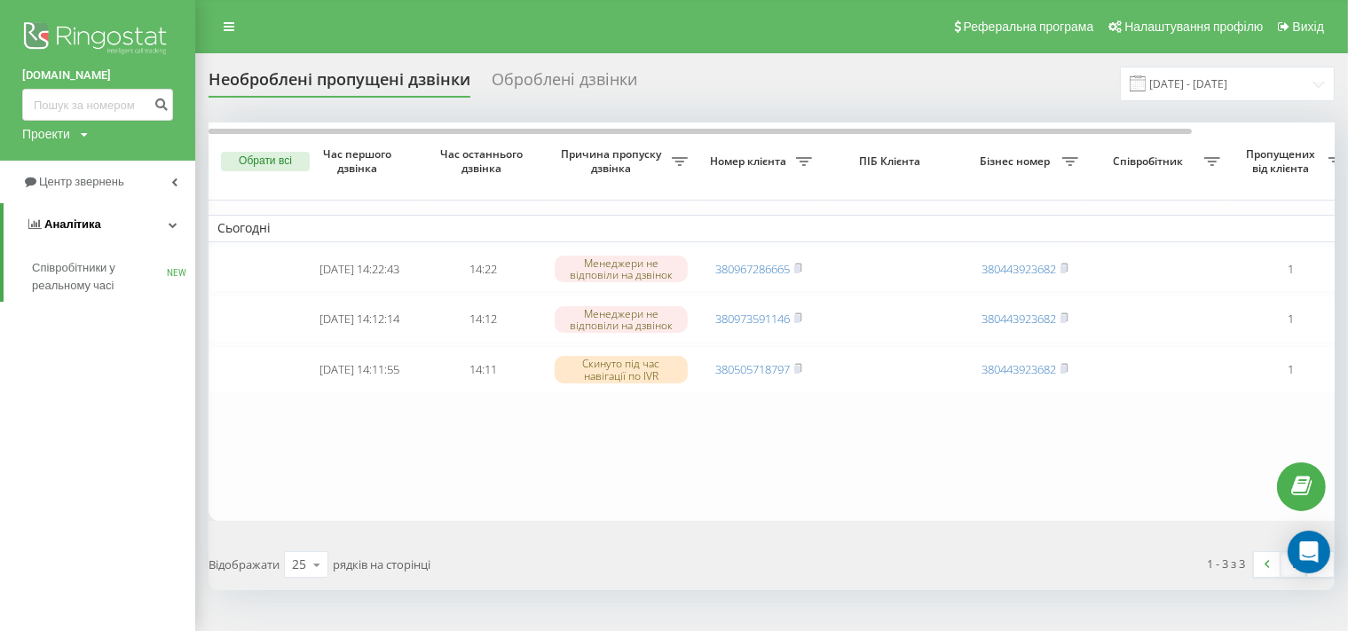
click at [87, 220] on span "Аналiтика" at bounding box center [72, 223] width 57 height 13
click at [91, 175] on span "Центр звернень" at bounding box center [75, 182] width 107 height 18
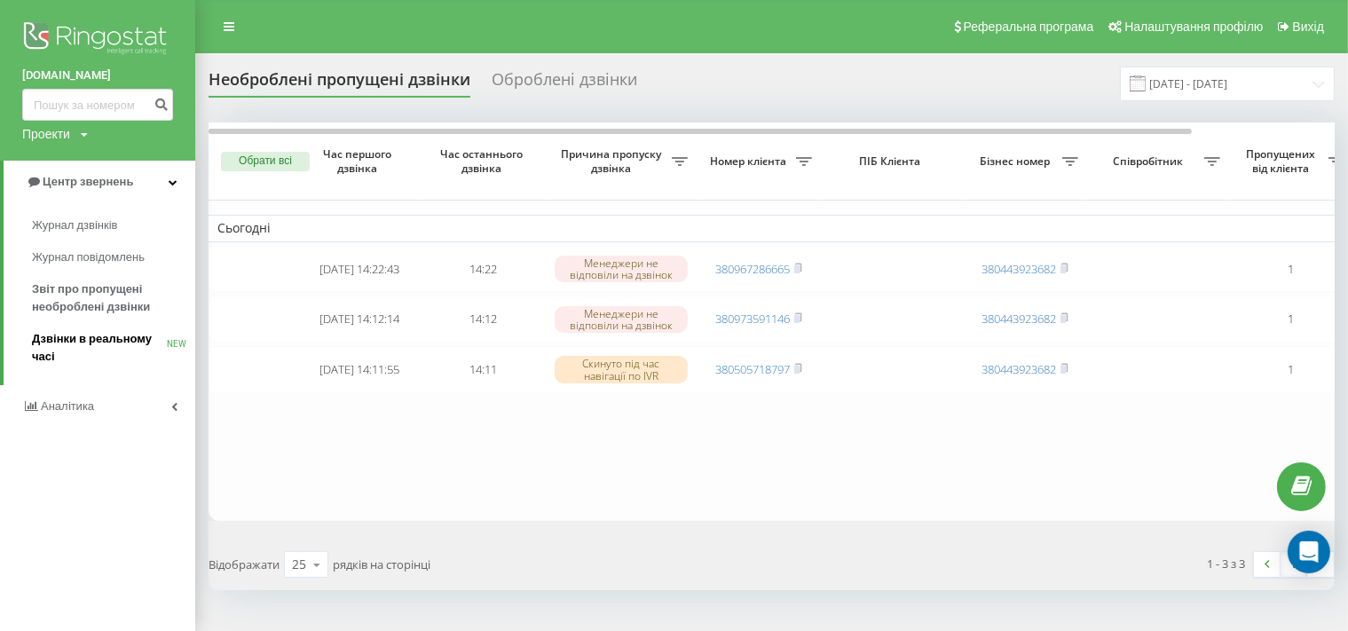
click at [90, 345] on span "Дзвінки в реальному часі" at bounding box center [99, 347] width 135 height 35
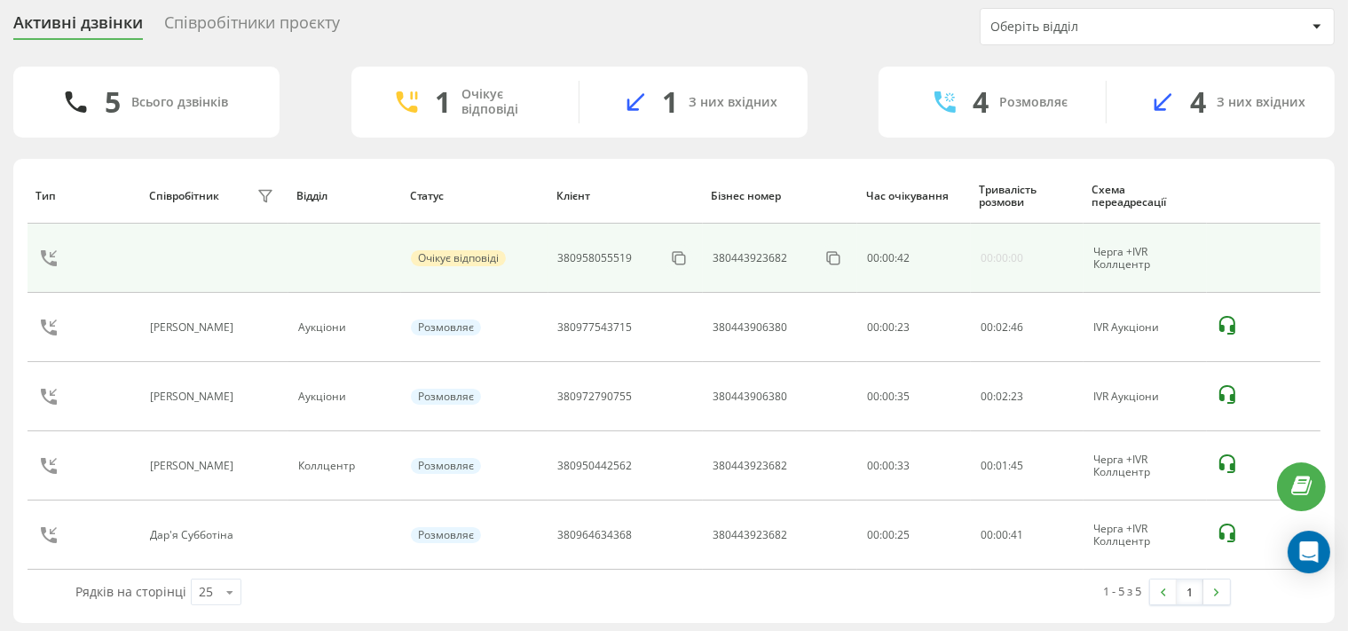
scroll to position [62, 0]
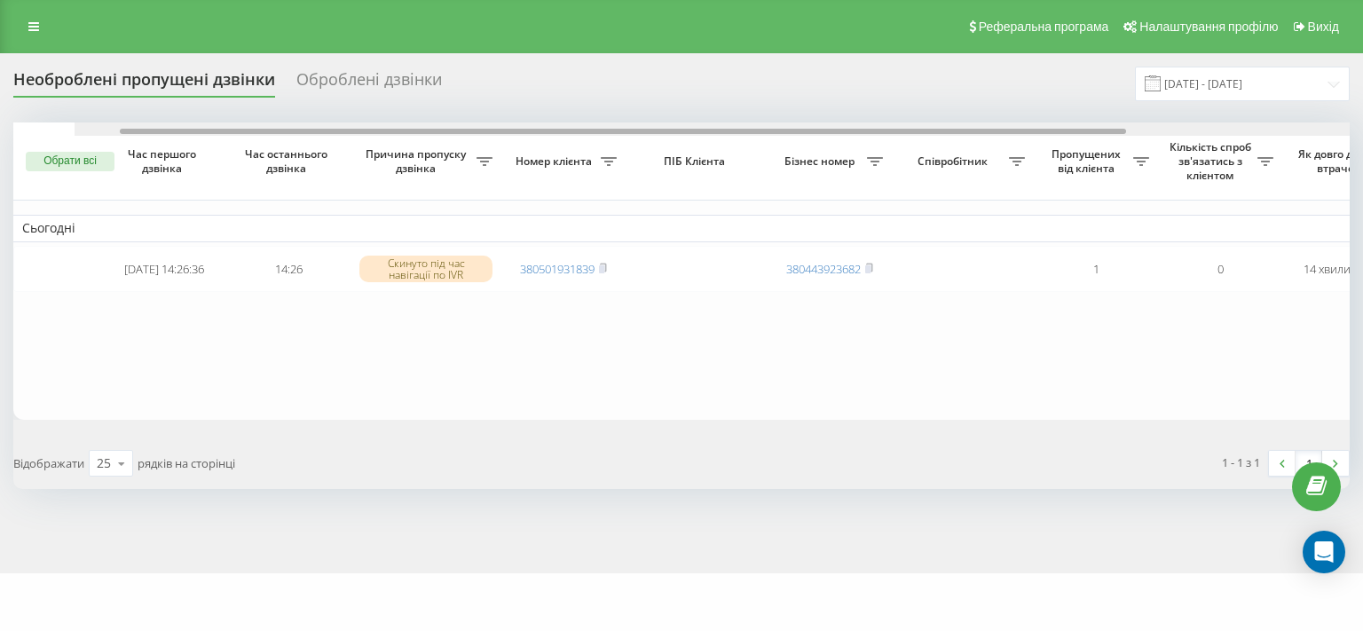
drag, startPoint x: 740, startPoint y: 137, endPoint x: 334, endPoint y: 158, distance: 407.0
click at [334, 158] on div "Обрати всі Час першого дзвінка Час останнього дзвінка Причина пропуску дзвінка …" at bounding box center [681, 270] width 1336 height 297
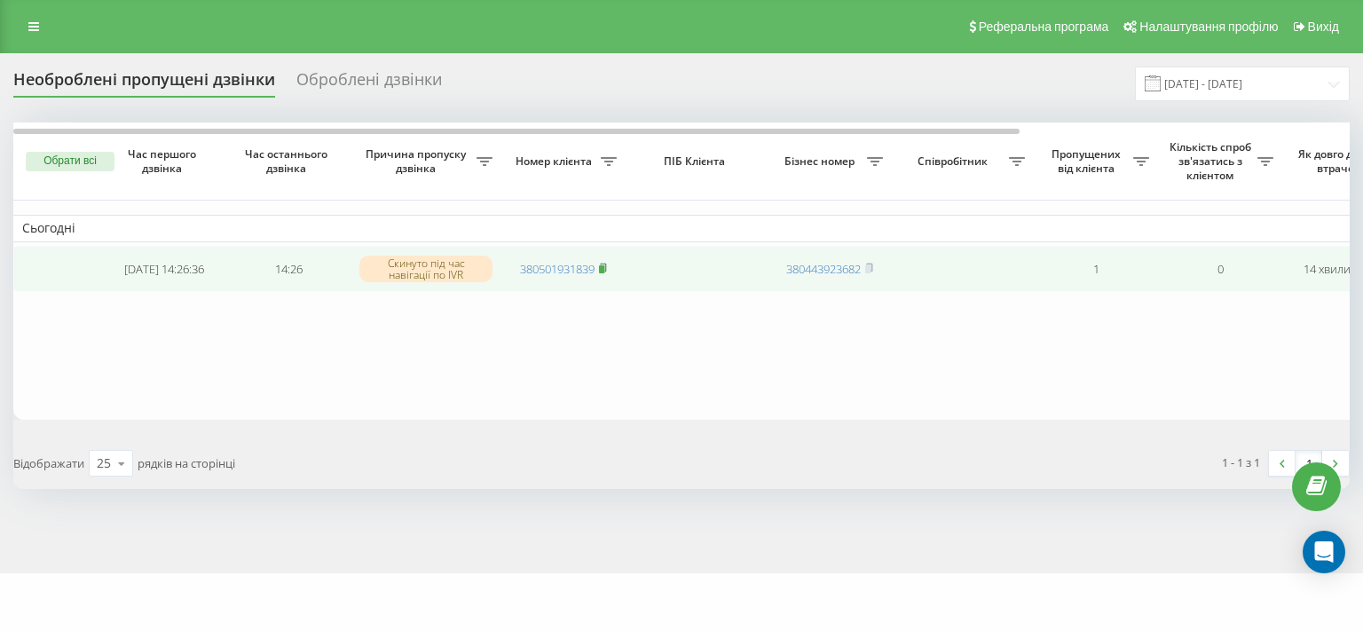
click at [604, 272] on rect at bounding box center [601, 269] width 5 height 8
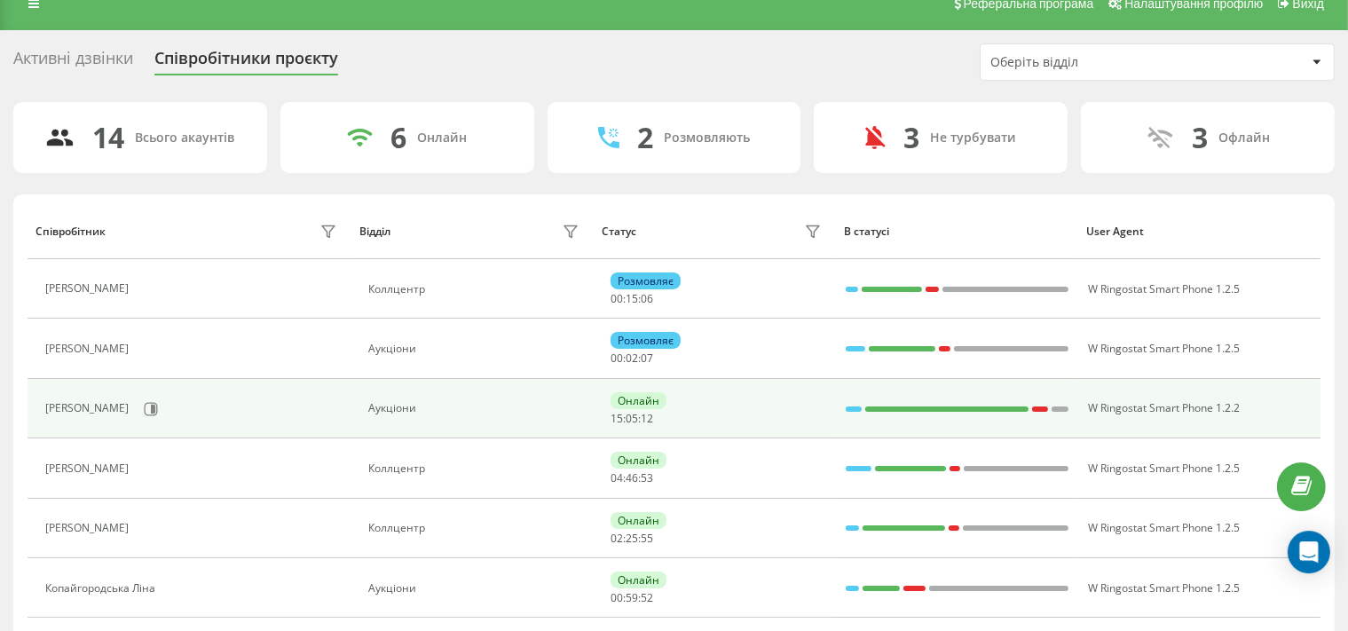
scroll to position [93, 0]
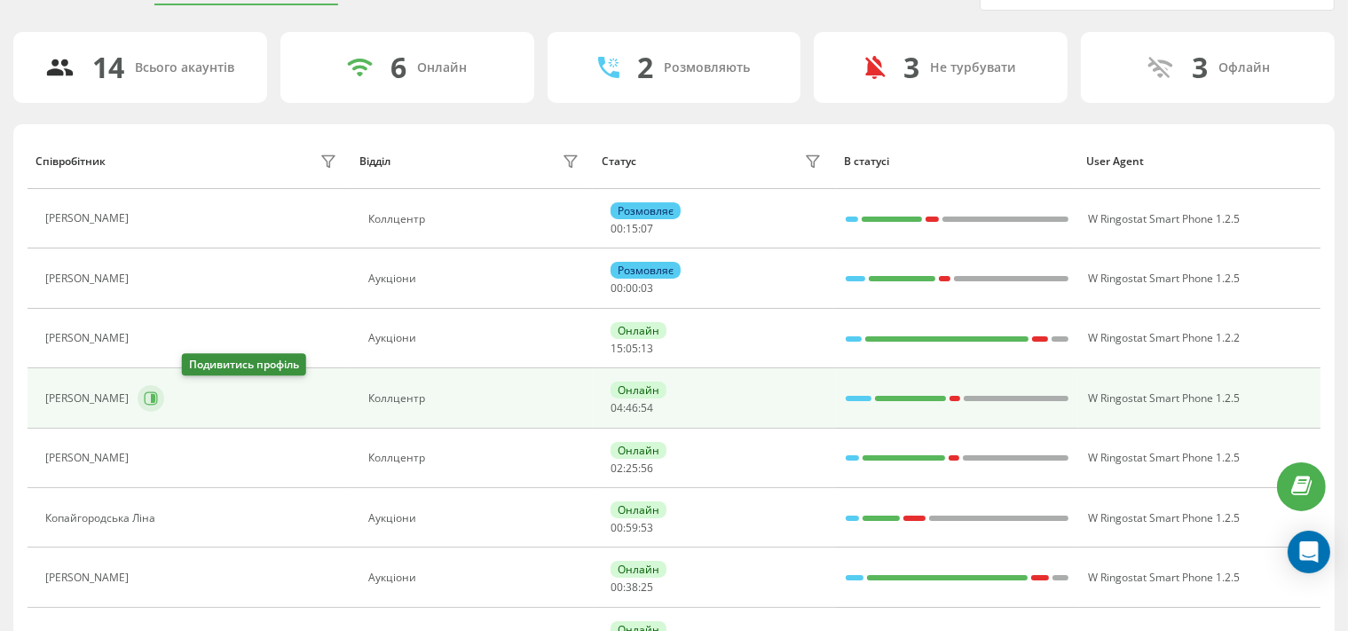
click at [158, 391] on icon at bounding box center [151, 398] width 14 height 14
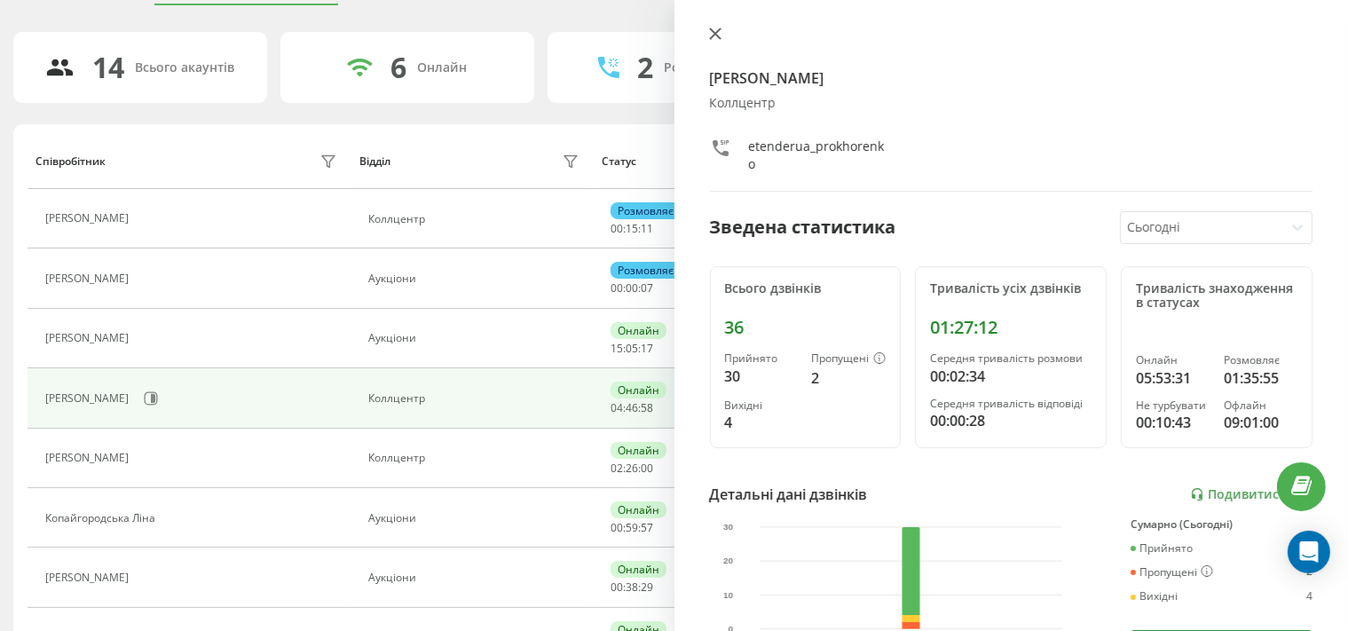
click at [715, 38] on icon at bounding box center [715, 34] width 12 height 12
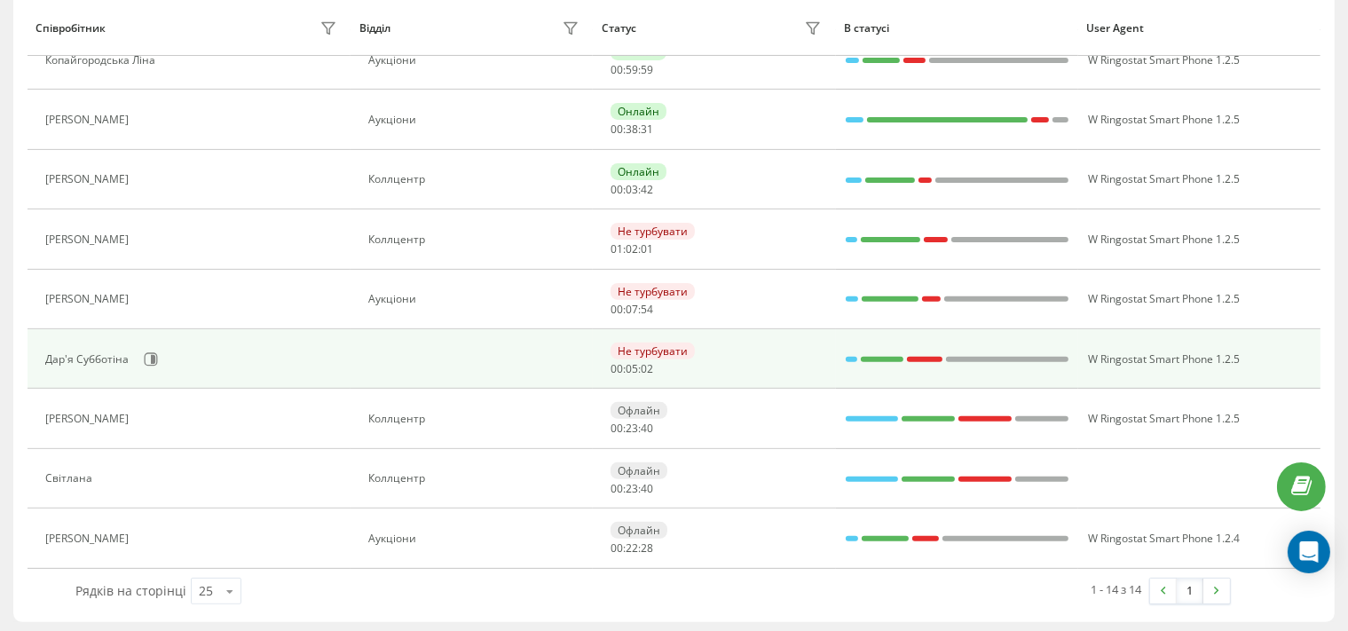
scroll to position [458, 0]
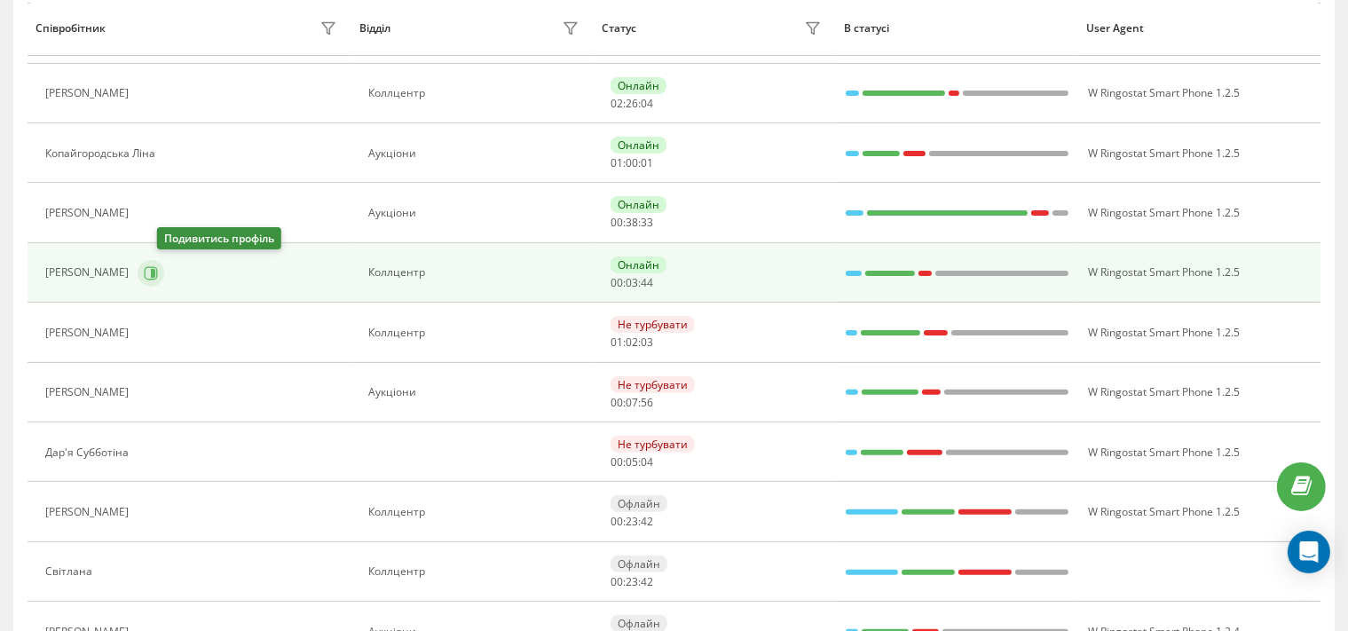
click at [158, 272] on icon at bounding box center [151, 273] width 14 height 14
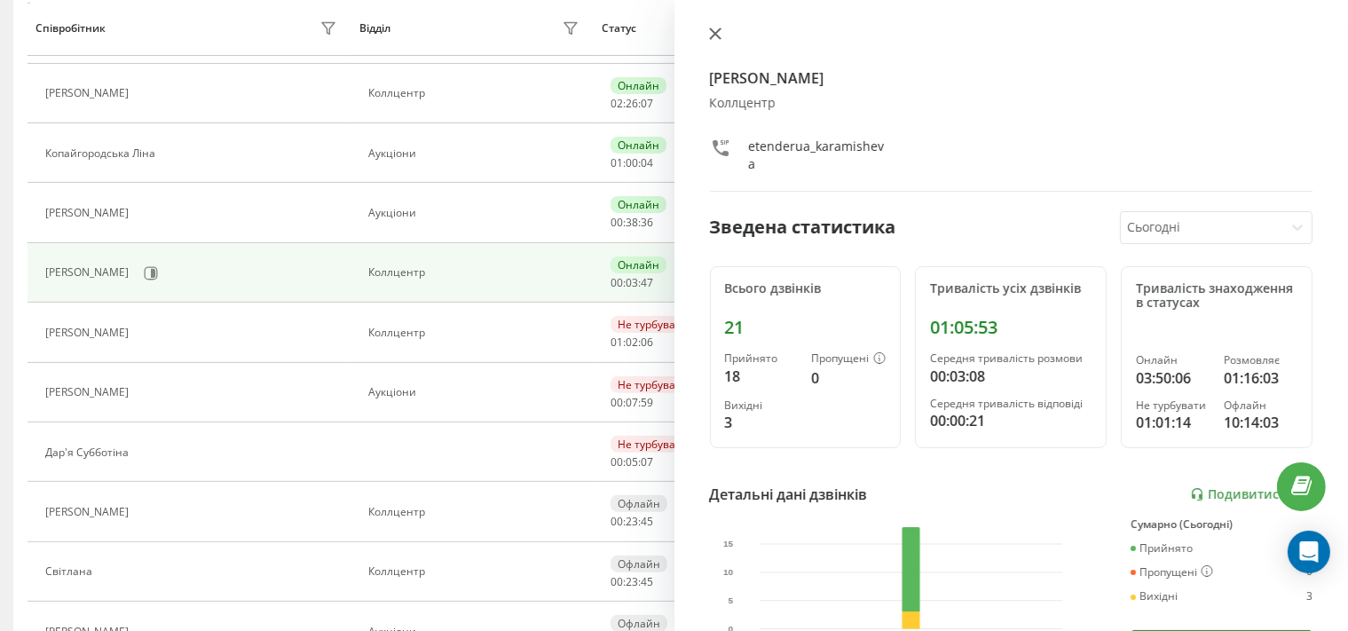
click at [715, 28] on icon at bounding box center [715, 34] width 12 height 12
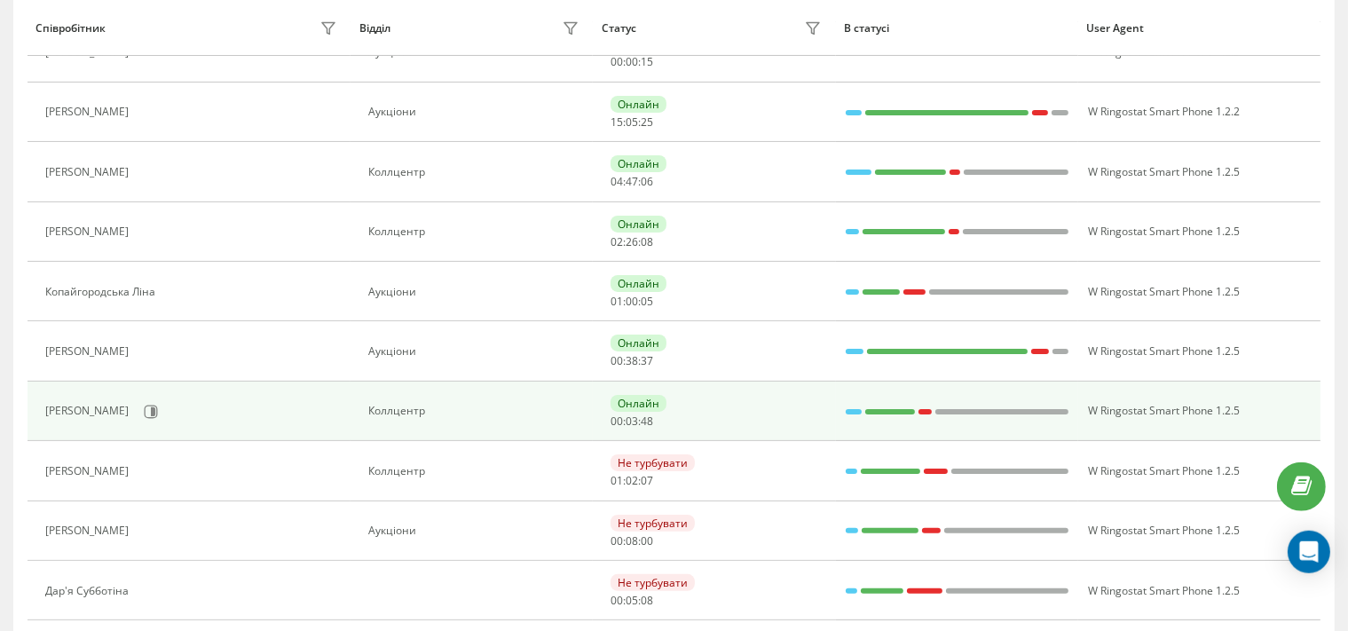
scroll to position [270, 0]
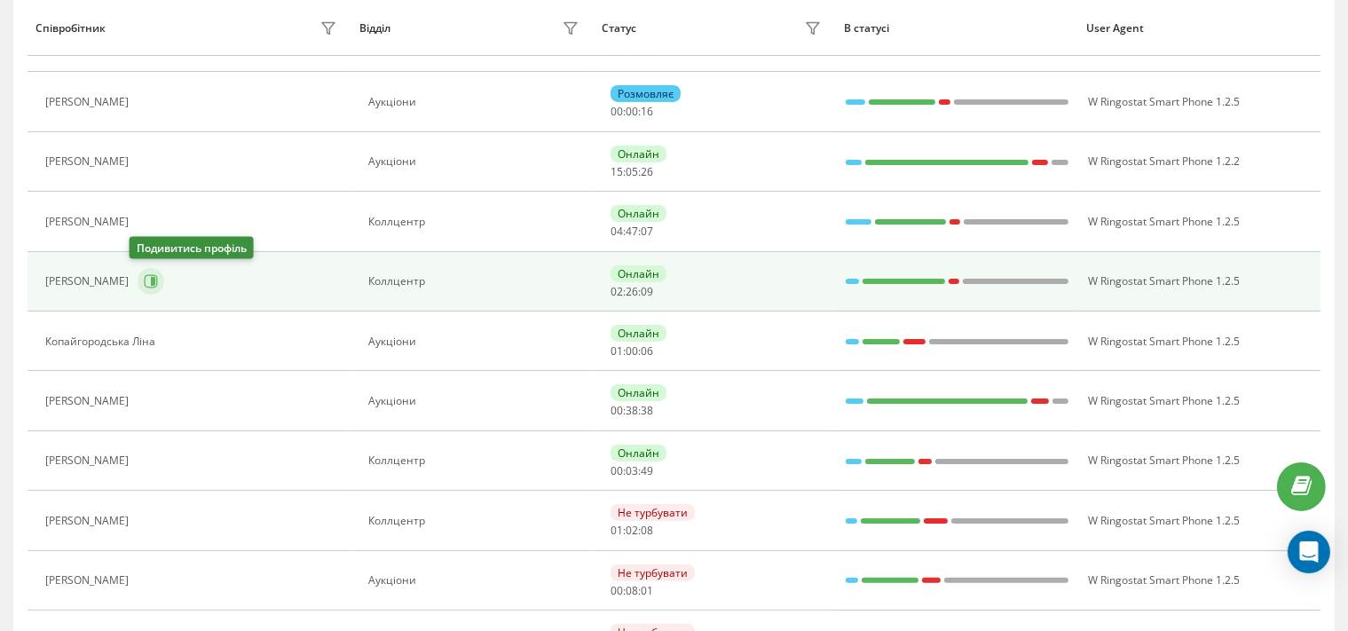
click at [149, 278] on icon at bounding box center [151, 281] width 13 height 13
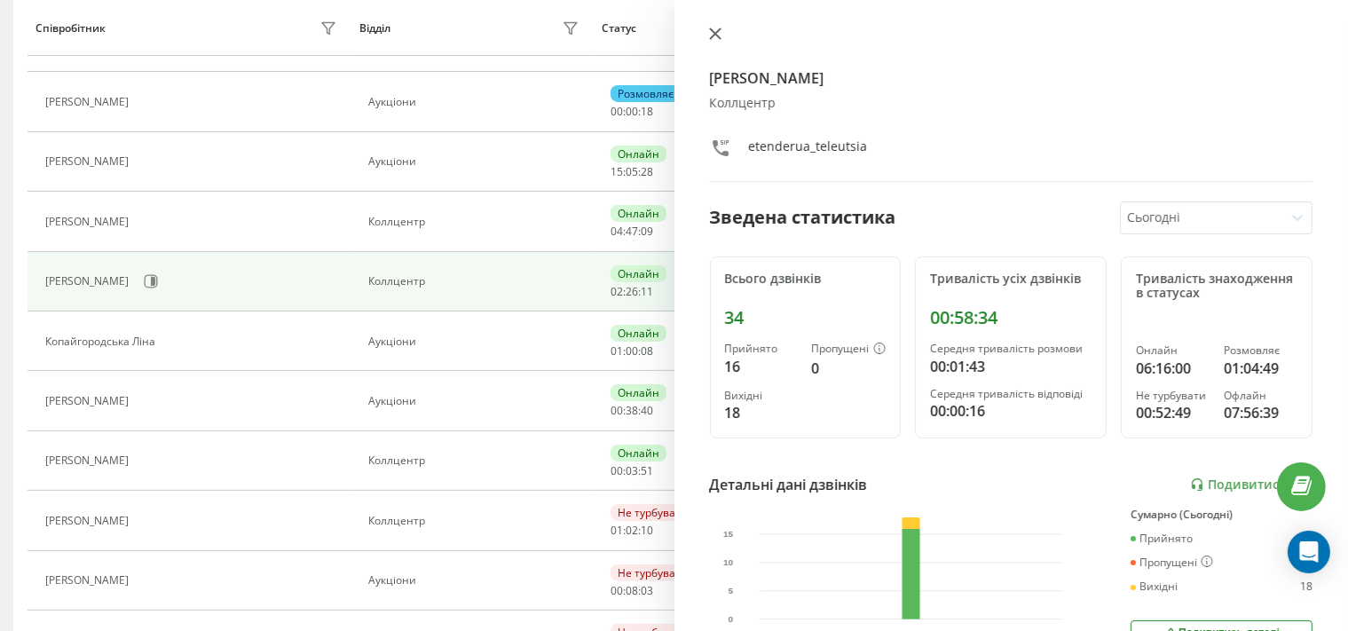
click at [713, 37] on icon at bounding box center [715, 34] width 12 height 12
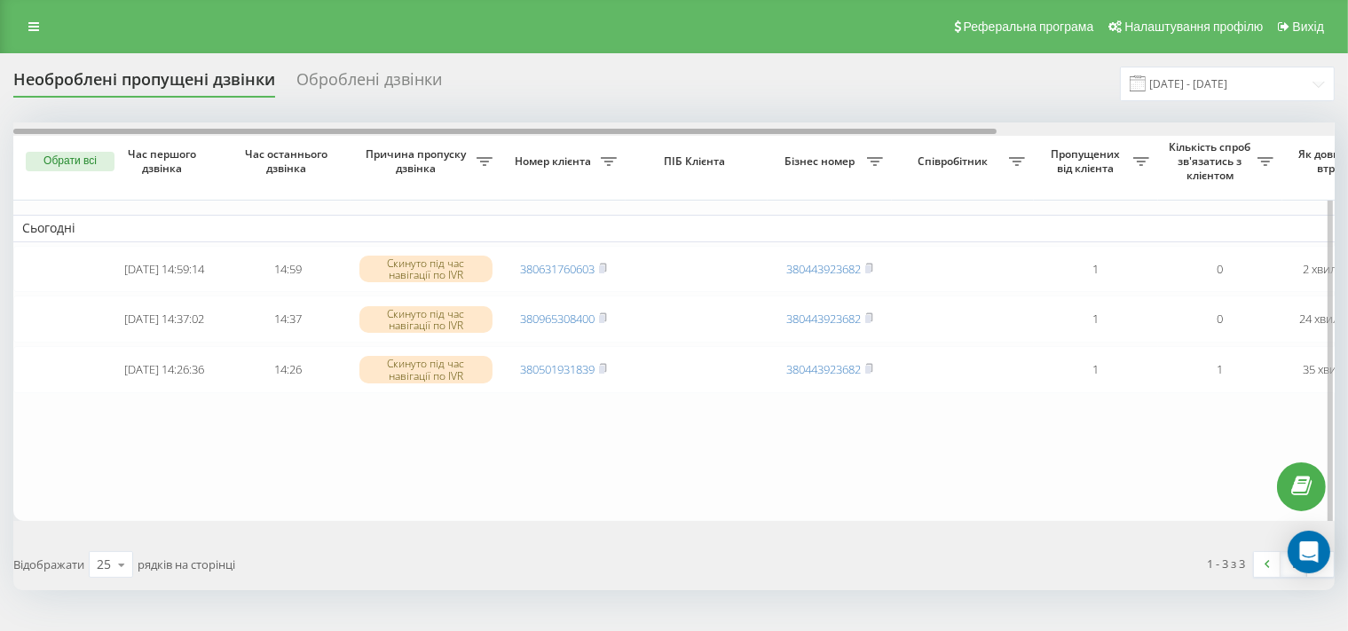
drag, startPoint x: 655, startPoint y: 133, endPoint x: 529, endPoint y: 431, distance: 323.7
click at [88, 170] on div "Обрати всі Час першого дзвінка Час останнього дзвінка Причина пропуску дзвінка …" at bounding box center [673, 321] width 1321 height 398
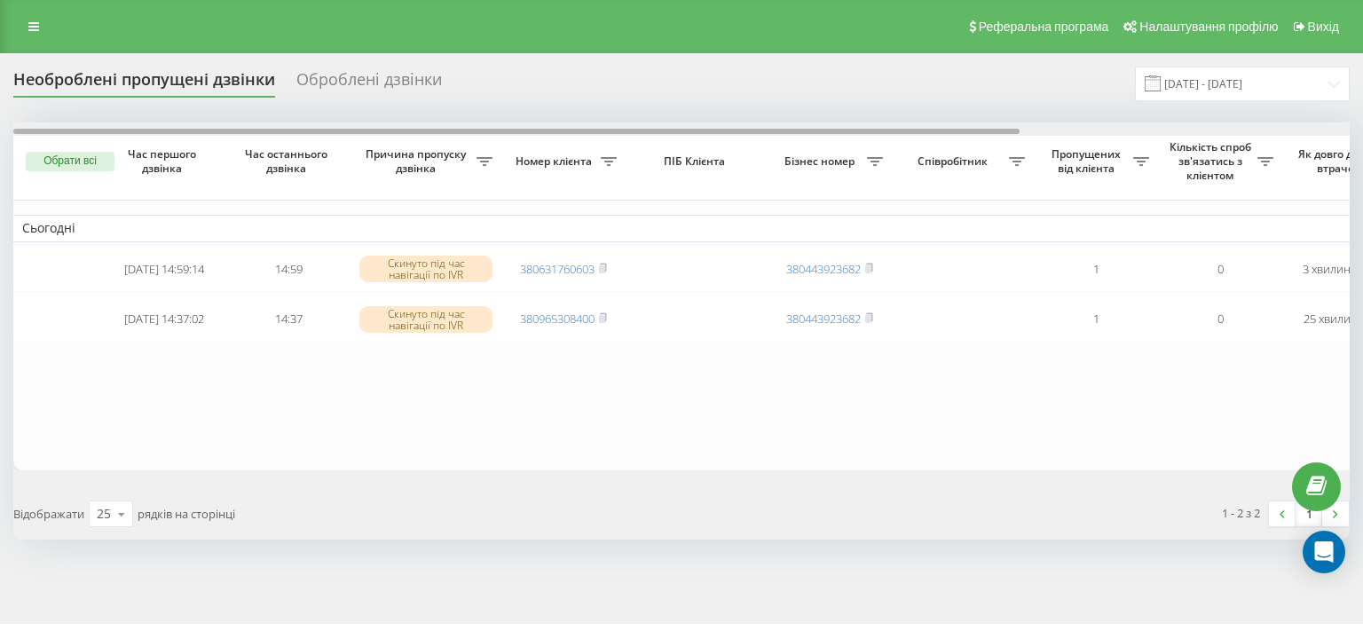
drag, startPoint x: 634, startPoint y: 133, endPoint x: 445, endPoint y: 146, distance: 188.5
click at [445, 146] on div "Обрати всі Час першого дзвінка Час останнього дзвінка Причина пропуску дзвінка …" at bounding box center [681, 296] width 1336 height 348
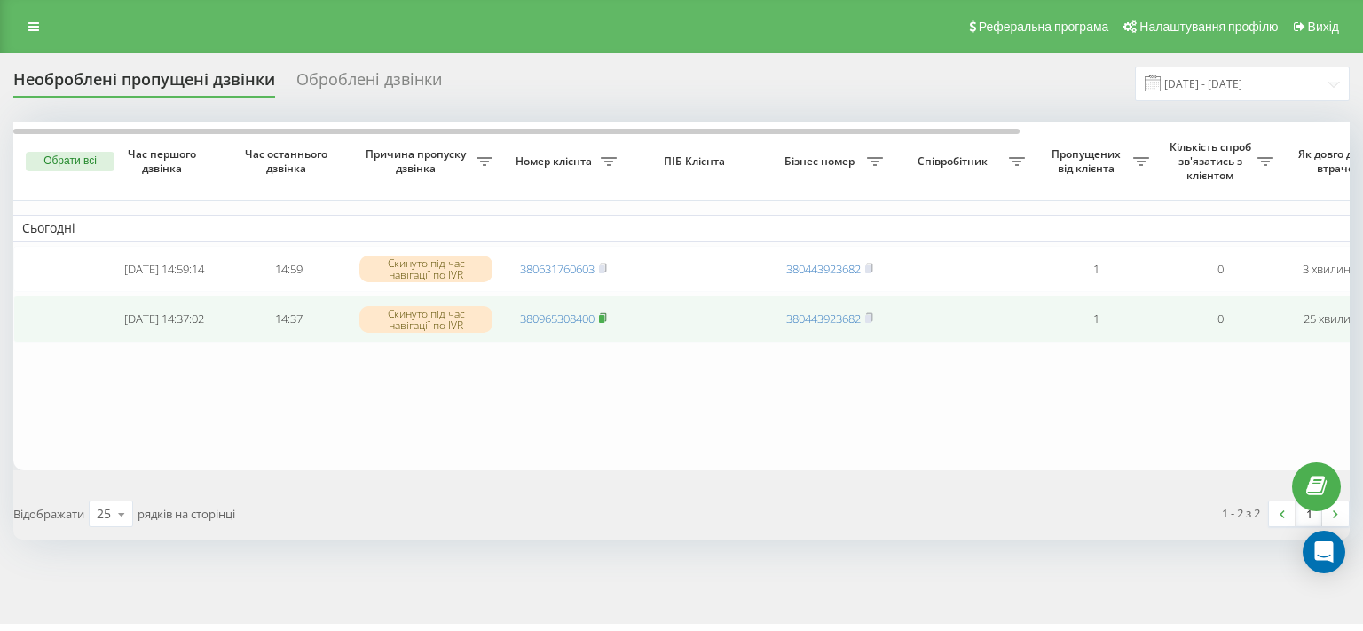
click at [604, 322] on rect at bounding box center [601, 319] width 5 height 8
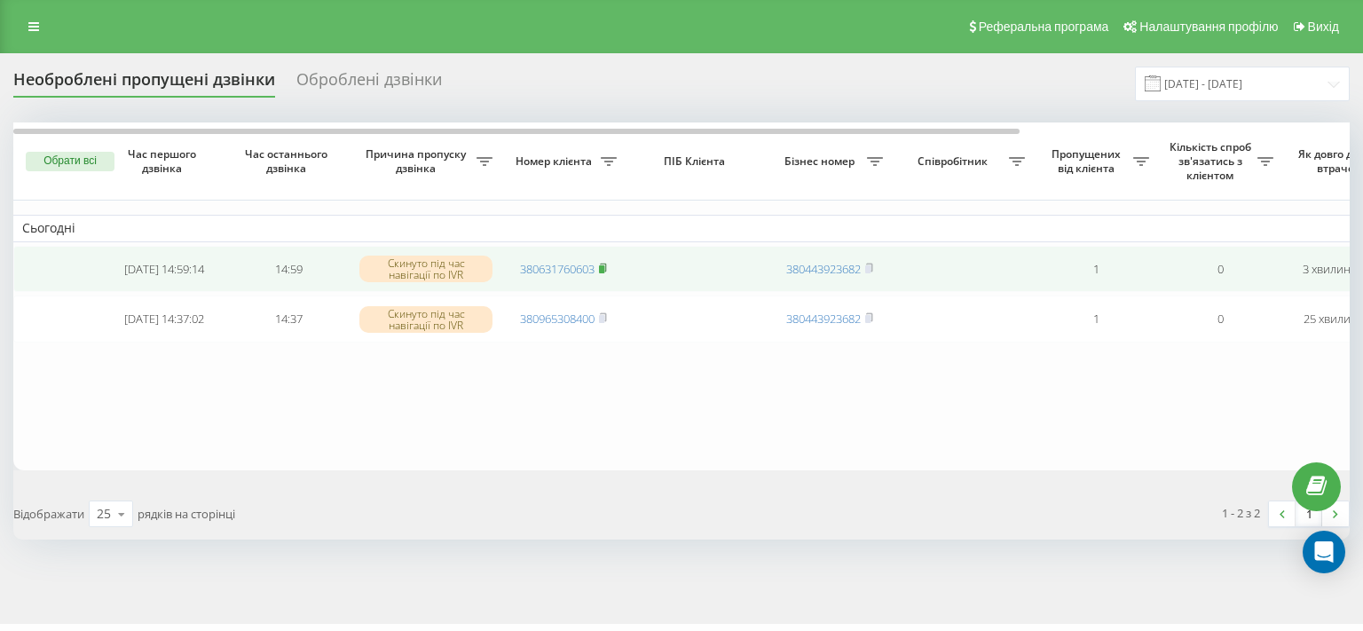
click at [604, 268] on rect at bounding box center [601, 269] width 5 height 8
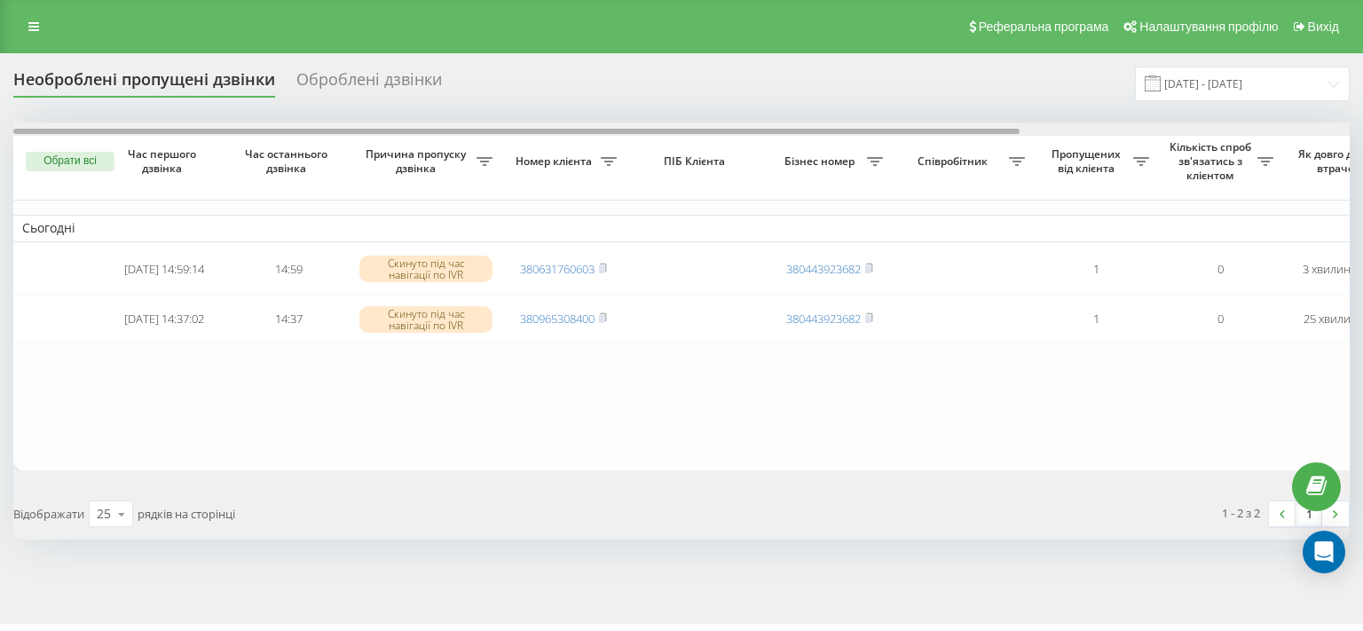
drag, startPoint x: 684, startPoint y: 133, endPoint x: 396, endPoint y: 152, distance: 289.0
click at [396, 152] on div "Обрати всі Час першого дзвінка Час останнього дзвінка Причина пропуску дзвінка …" at bounding box center [681, 296] width 1336 height 348
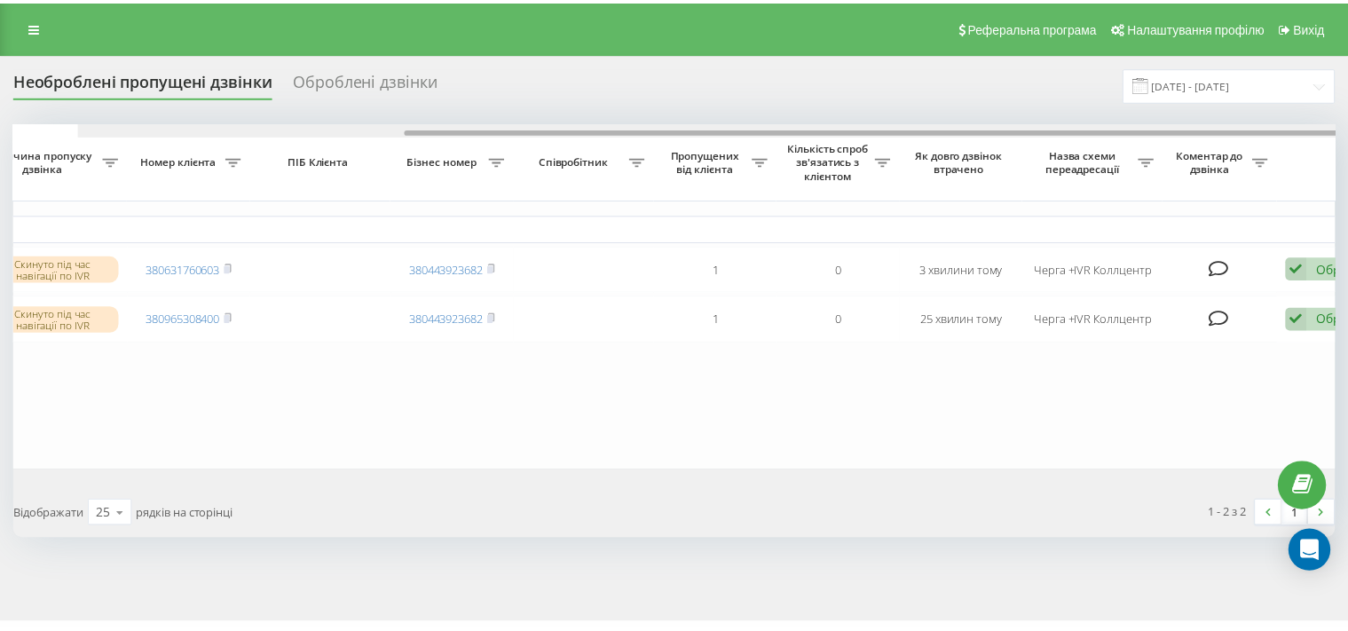
scroll to position [0, 438]
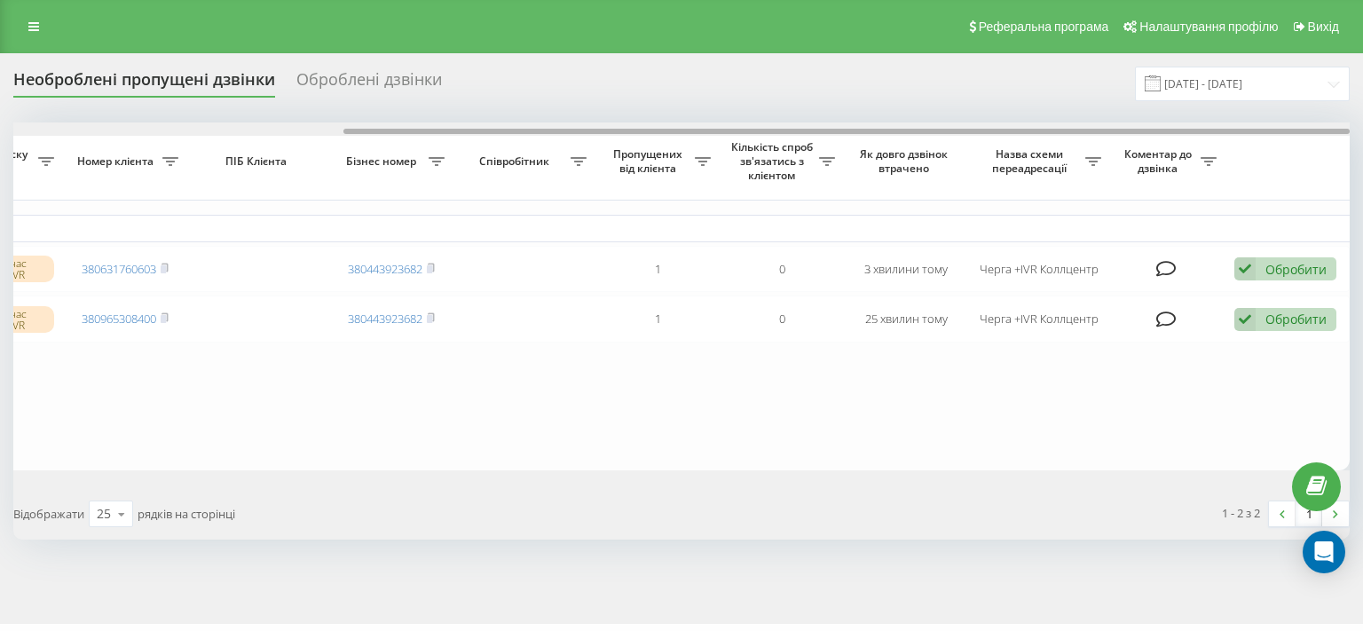
drag, startPoint x: 681, startPoint y: 133, endPoint x: 1131, endPoint y: 162, distance: 450.8
click at [1104, 145] on div "Обрати всі Час першого дзвінка Час останнього дзвінка Причина пропуску дзвінка …" at bounding box center [681, 296] width 1336 height 348
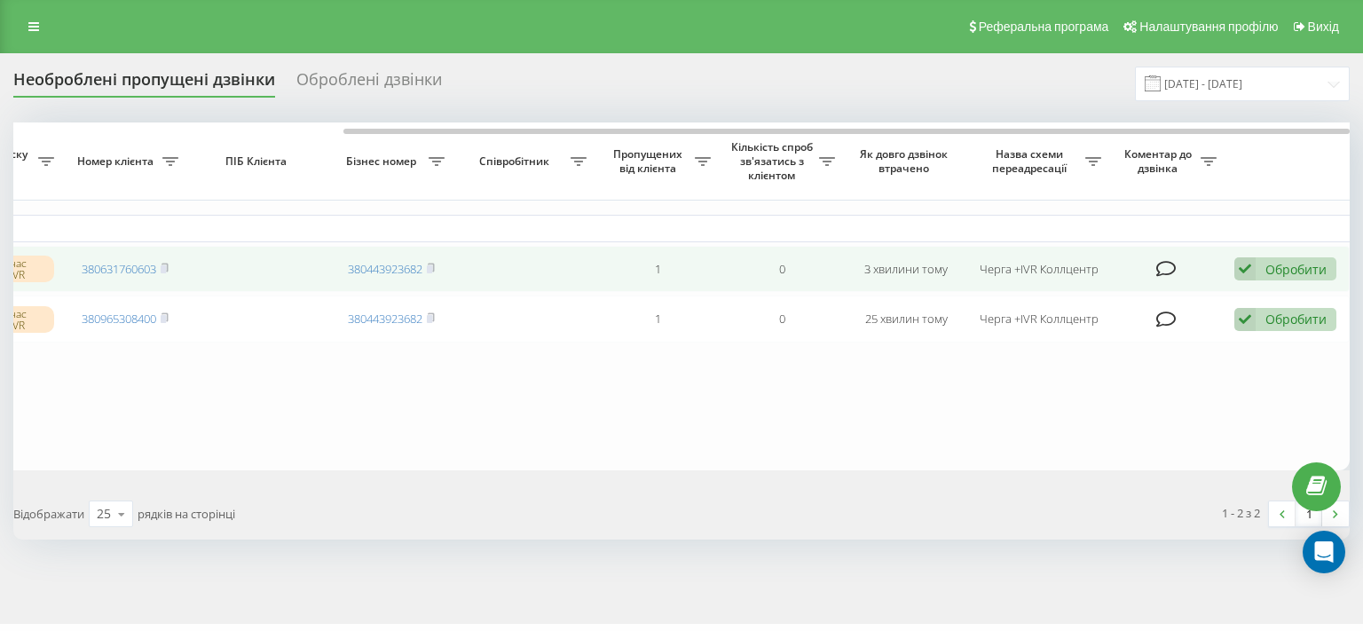
click at [1243, 275] on icon at bounding box center [1244, 269] width 21 height 24
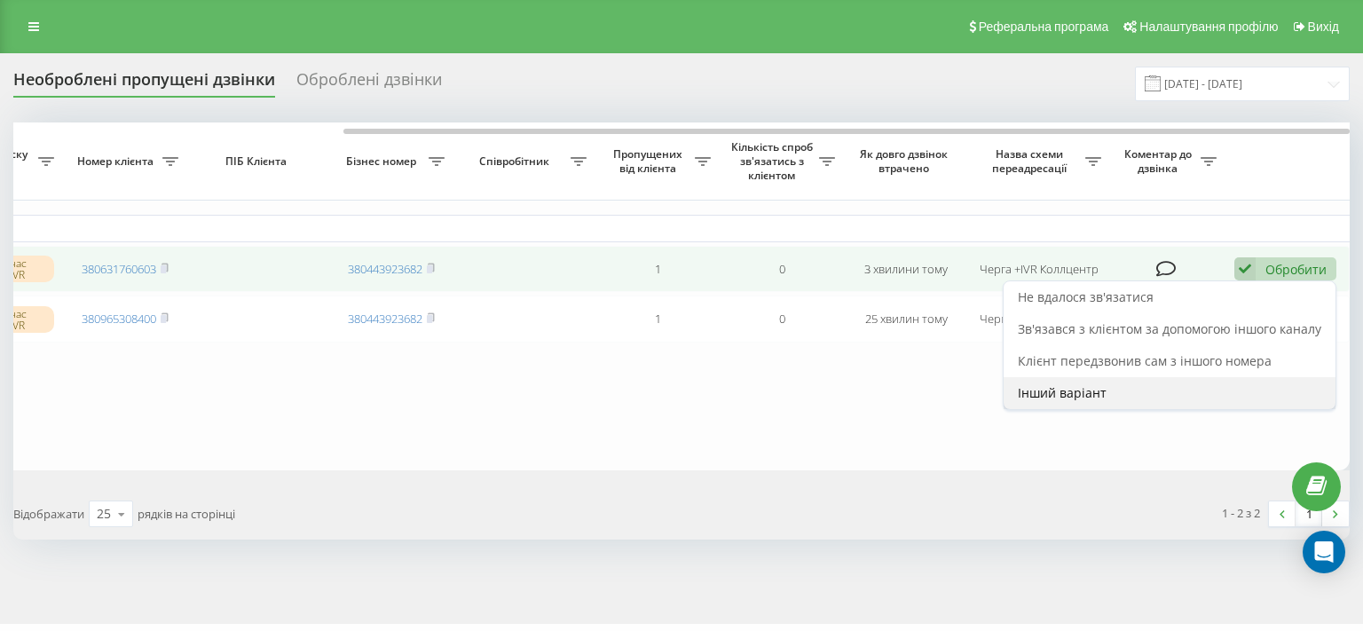
click at [1047, 392] on span "Інший варіант" at bounding box center [1062, 392] width 89 height 17
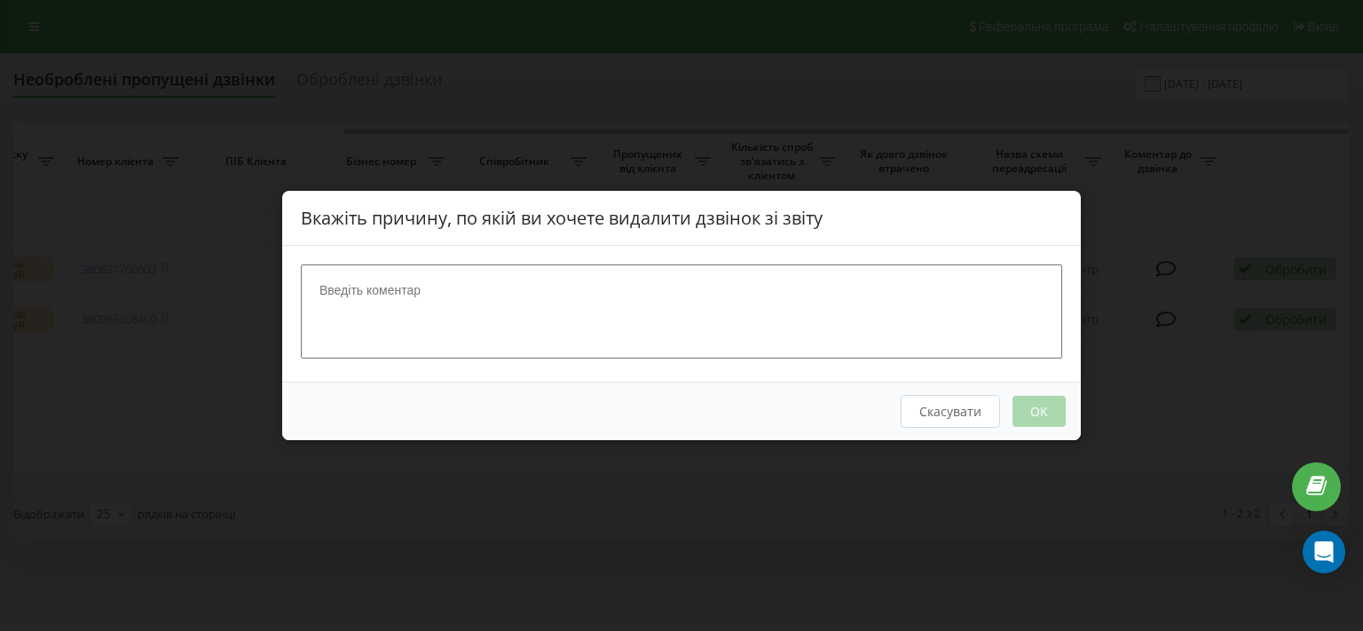
click at [697, 289] on textarea at bounding box center [681, 311] width 761 height 94
type textarea "перед"
click at [1022, 414] on button "OK" at bounding box center [1039, 411] width 53 height 31
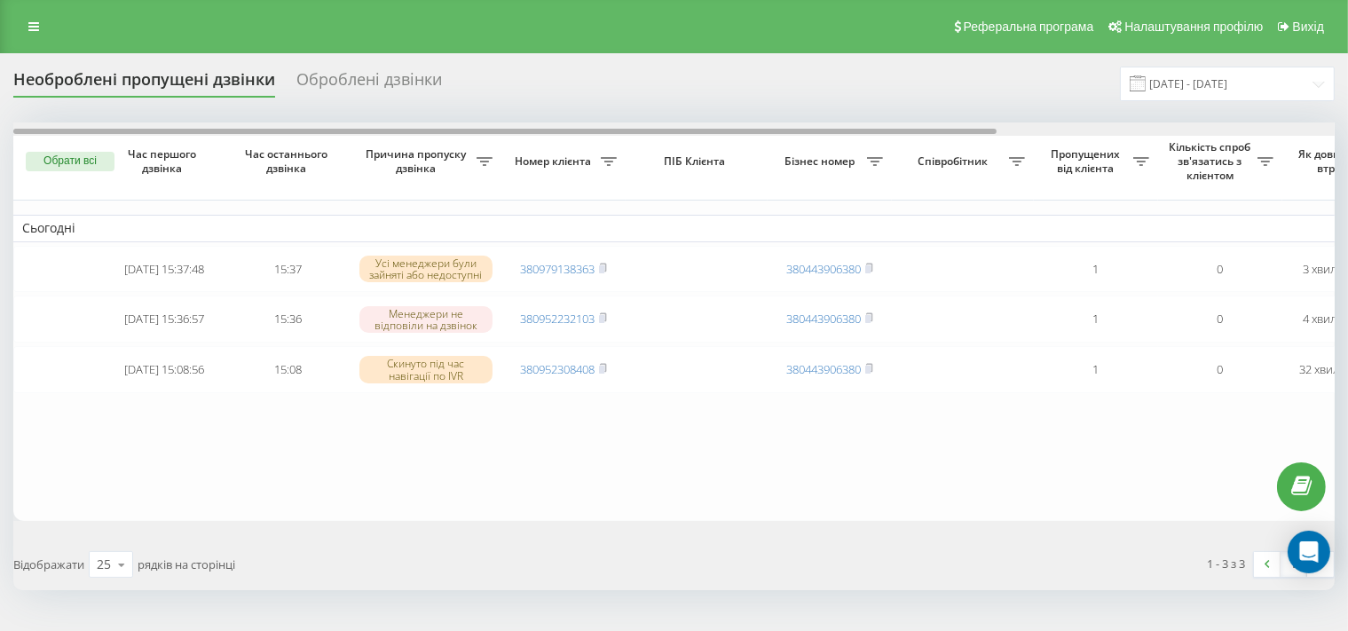
drag, startPoint x: 612, startPoint y: 131, endPoint x: 64, endPoint y: 85, distance: 550.3
click at [64, 85] on div "Необроблені пропущені дзвінки Оброблені дзвінки [DATE] - [DATE] Обрати всі Час …" at bounding box center [673, 329] width 1321 height 524
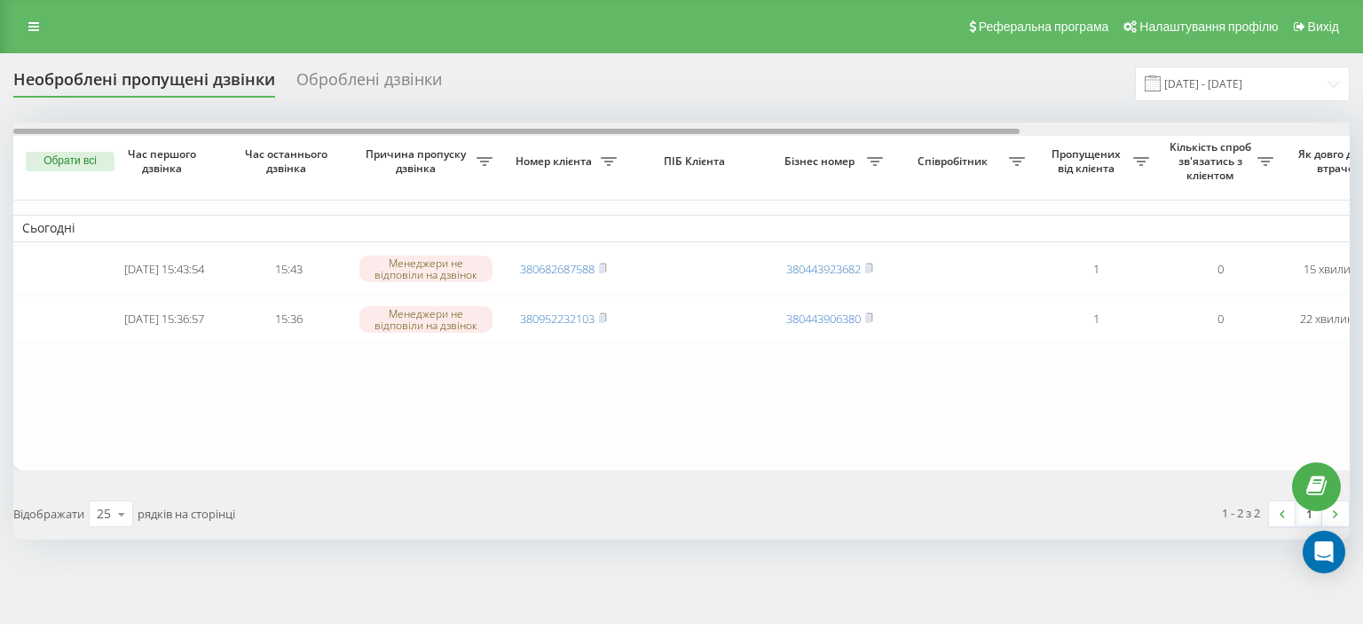
drag, startPoint x: 573, startPoint y: 131, endPoint x: 449, endPoint y: 119, distance: 124.9
click at [449, 119] on div "Необроблені пропущені дзвінки Оброблені дзвінки [DATE] - [DATE] Обрати всі Час …" at bounding box center [681, 303] width 1336 height 473
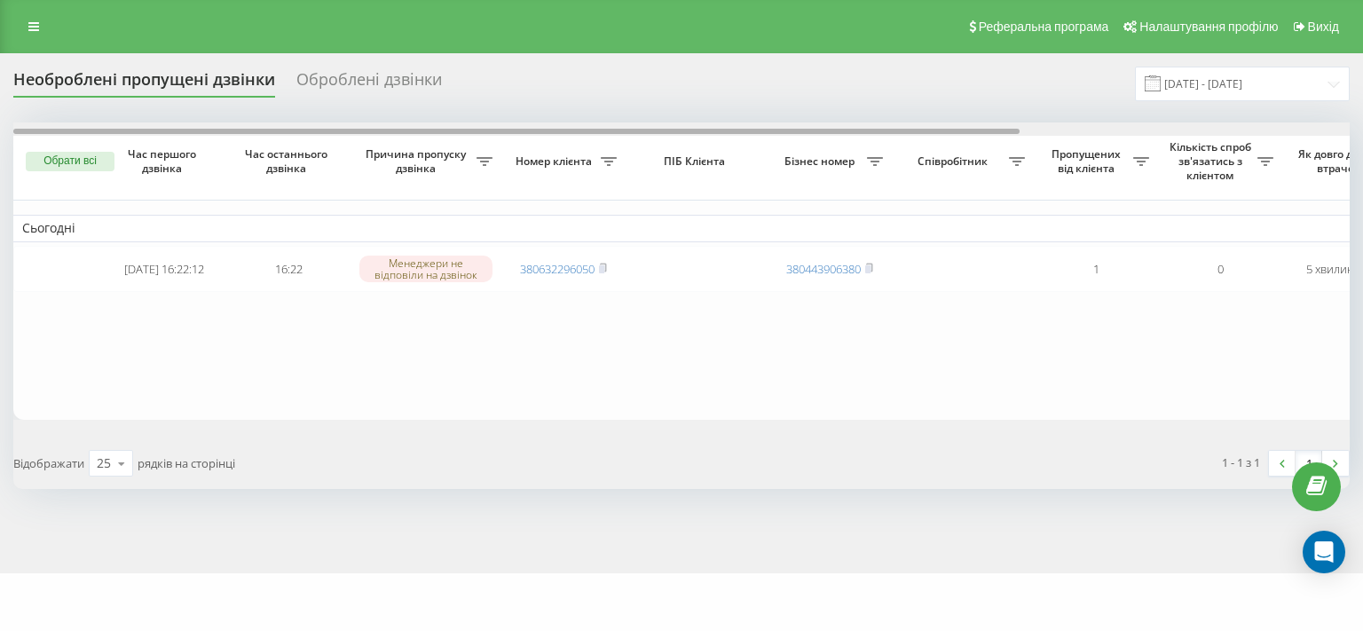
drag, startPoint x: 0, startPoint y: 0, endPoint x: 162, endPoint y: 147, distance: 219.3
click at [162, 147] on div "Обрати всі Час першого дзвінка Час останнього дзвінка Причина пропуску дзвінка …" at bounding box center [681, 270] width 1336 height 297
